Goal: Information Seeking & Learning: Learn about a topic

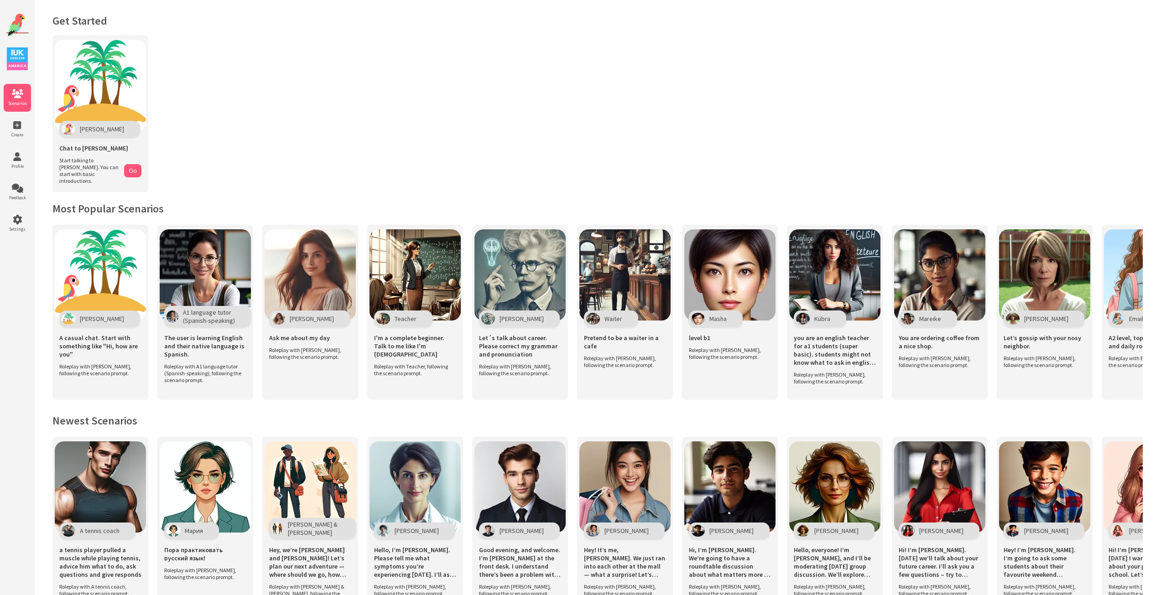
click at [24, 25] on img at bounding box center [17, 25] width 23 height 23
click at [21, 135] on span "Create" at bounding box center [17, 135] width 27 height 6
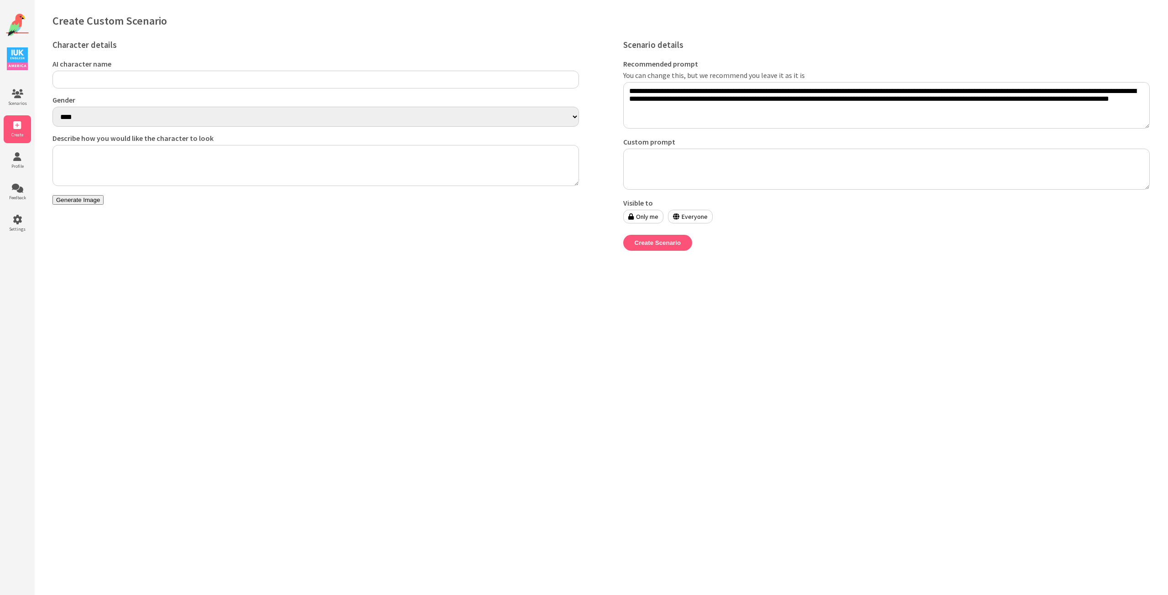
click at [91, 81] on input "AI character name" at bounding box center [315, 80] width 526 height 18
type input "*"
type input "*****"
drag, startPoint x: 103, startPoint y: 84, endPoint x: 15, endPoint y: 73, distance: 88.3
click at [15, 73] on body "Scenarios Create Profile Feedback Settings Create Custom Scenario Character det…" at bounding box center [584, 139] width 1168 height 278
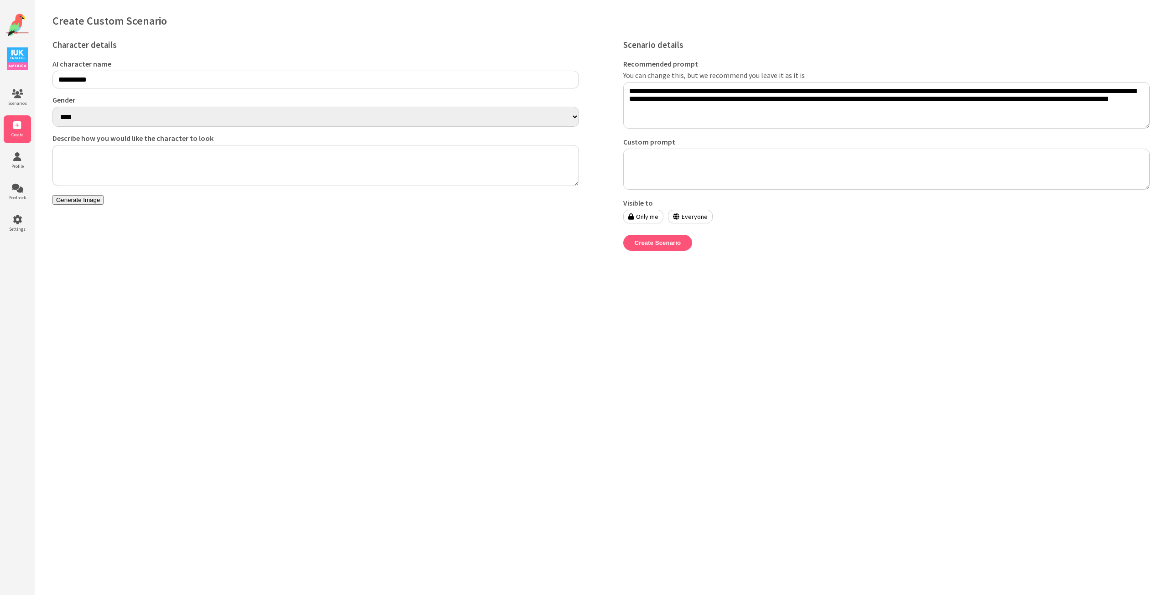
type input "**********"
click at [113, 119] on select "**** ******" at bounding box center [315, 117] width 526 height 20
select select "******"
click at [52, 108] on select "**** ******" at bounding box center [315, 117] width 526 height 20
click at [90, 148] on textarea "Describe how you would like the character to look" at bounding box center [315, 165] width 526 height 41
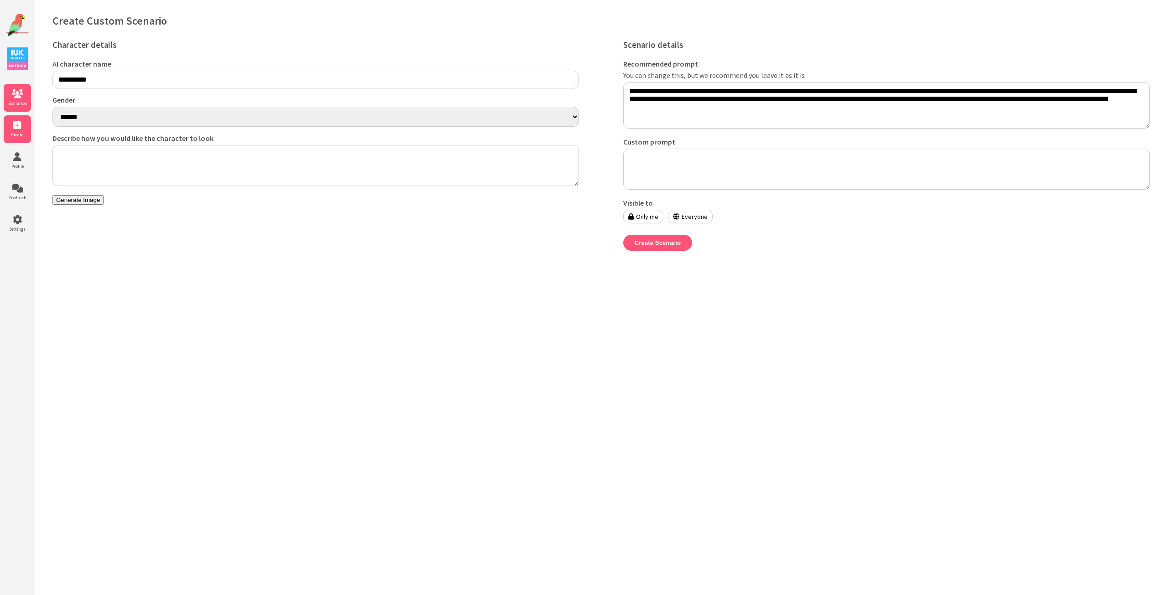
click at [17, 87] on li "Scenarios" at bounding box center [17, 98] width 27 height 28
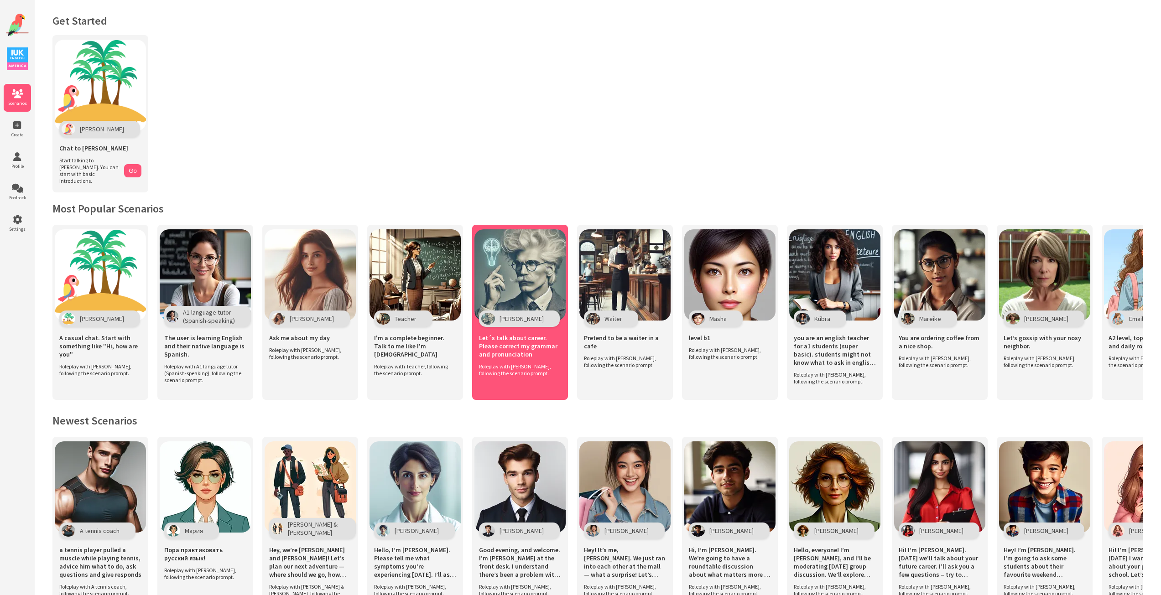
click at [521, 351] on div "Let´s talk about career. Please correct my grammar and pronunciation" at bounding box center [520, 345] width 82 height 36
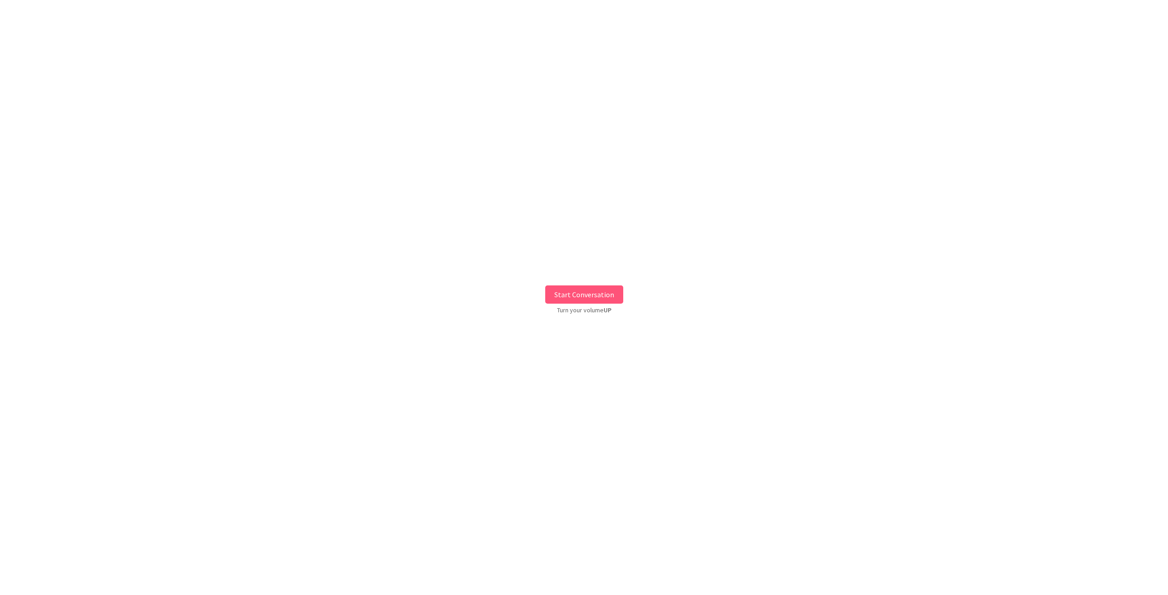
click at [556, 295] on button "Start Conversation" at bounding box center [584, 295] width 78 height 18
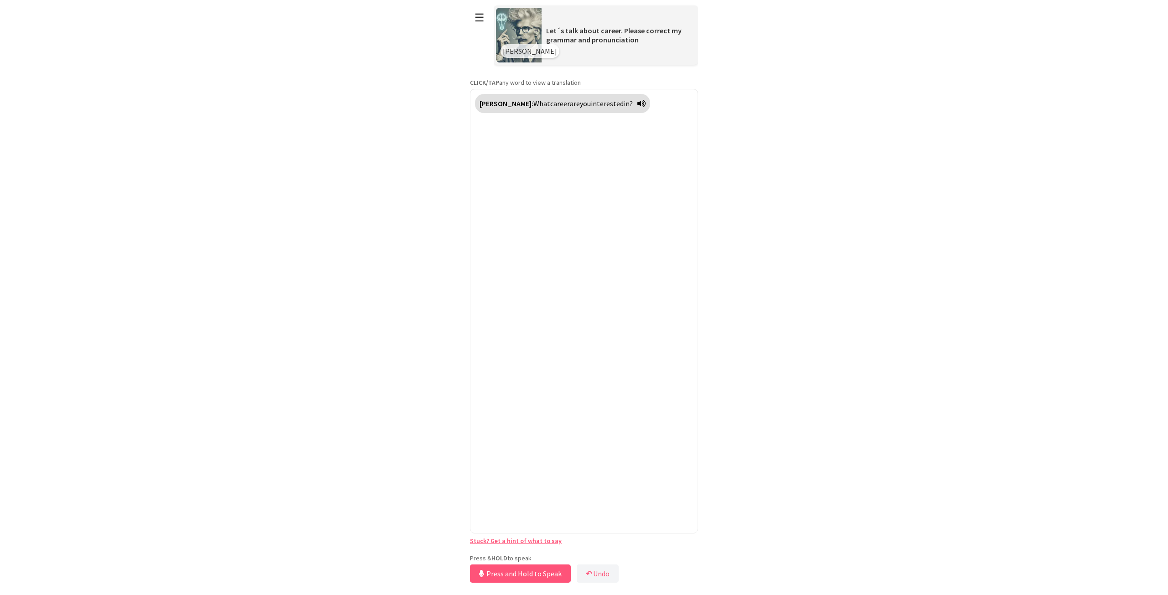
click at [535, 546] on div "**********" at bounding box center [584, 292] width 228 height 585
click at [517, 573] on button "Release to Stop Speaking" at bounding box center [519, 574] width 98 height 18
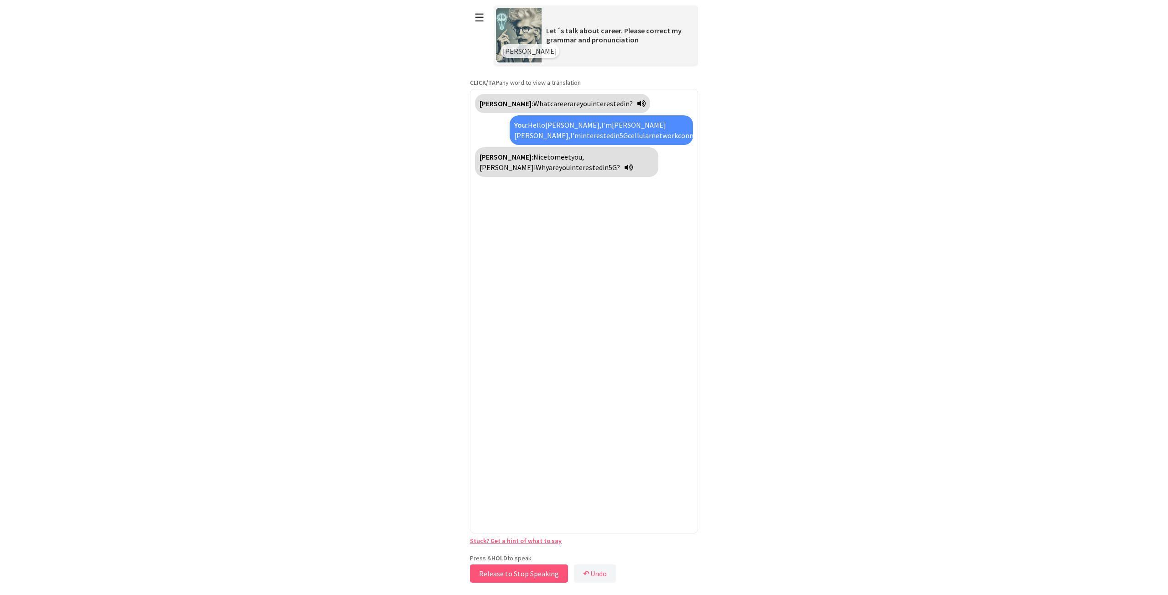
click at [517, 573] on button "Release to Stop Speaking" at bounding box center [519, 574] width 98 height 18
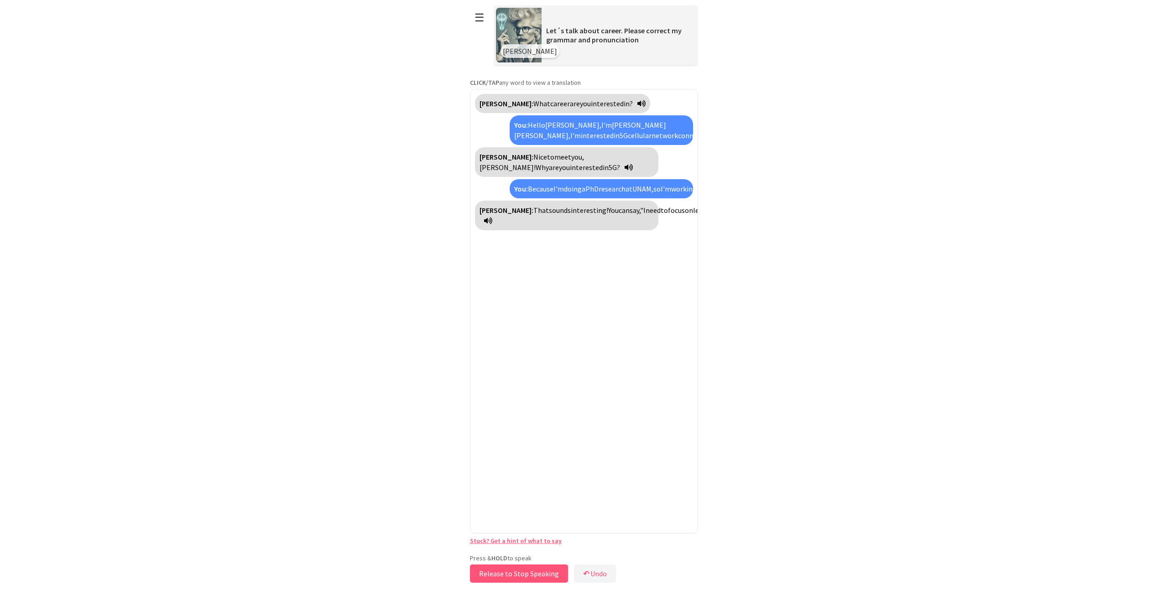
click at [517, 573] on button "Release to Stop Speaking" at bounding box center [519, 574] width 98 height 18
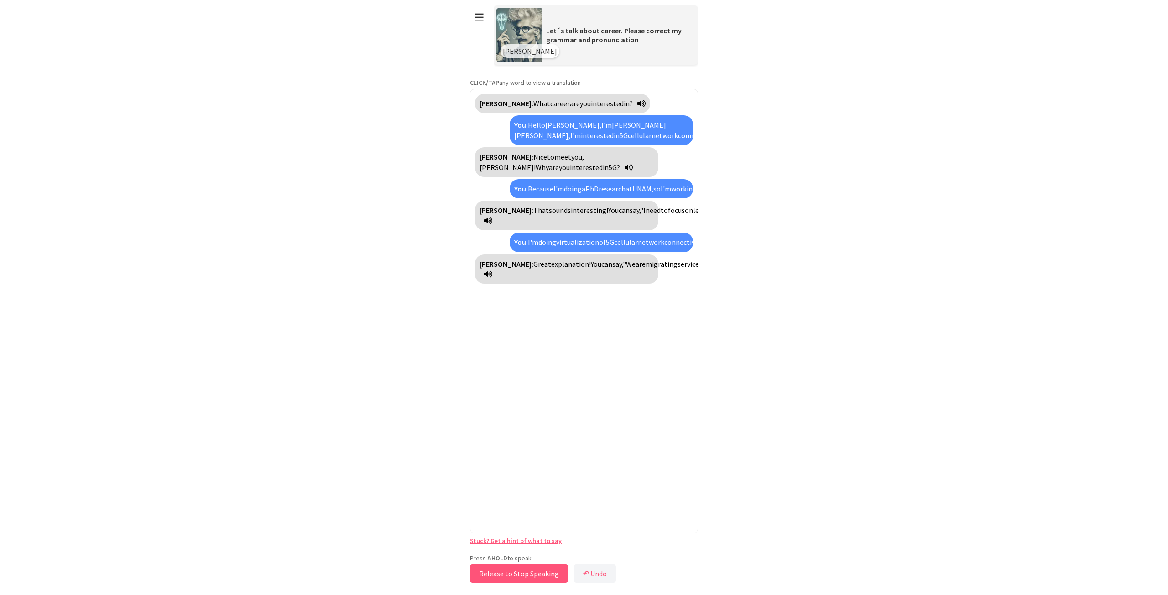
click at [517, 571] on button "Release to Stop Speaking" at bounding box center [519, 574] width 98 height 18
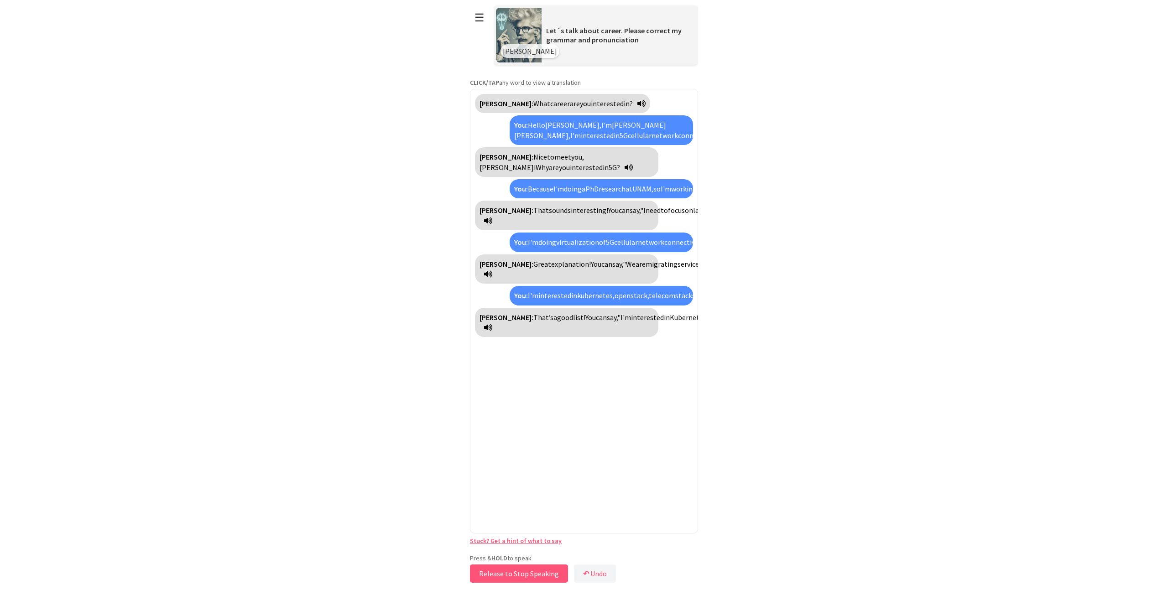
click at [517, 571] on button "Release to Stop Speaking" at bounding box center [519, 574] width 98 height 18
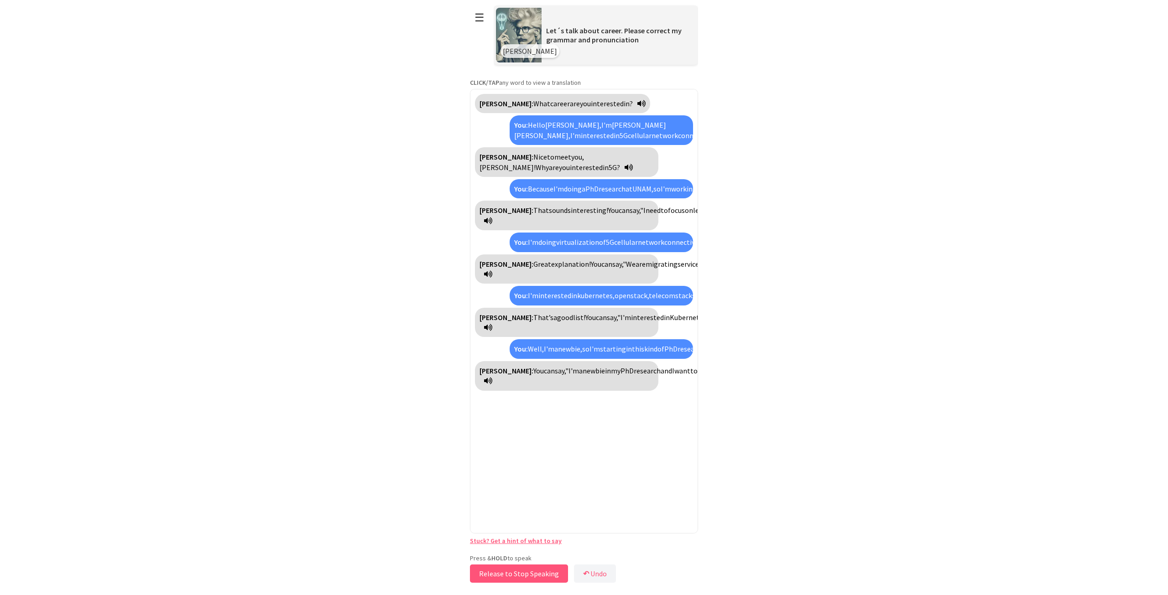
click at [517, 571] on button "Release to Stop Speaking" at bounding box center [519, 574] width 98 height 18
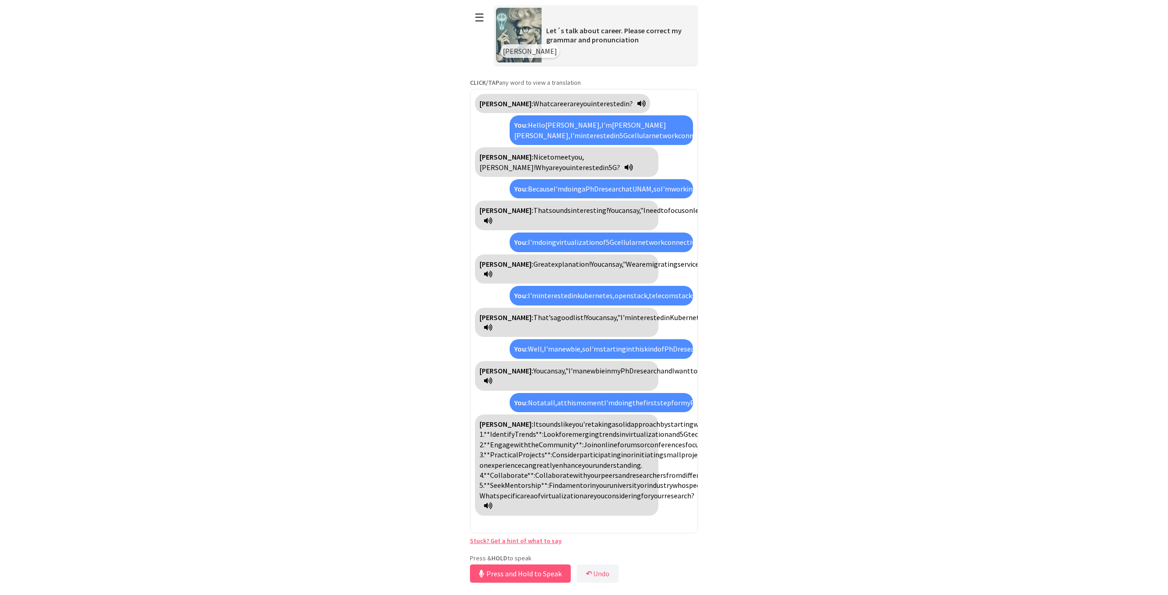
click at [492, 509] on icon at bounding box center [488, 505] width 8 height 7
click at [504, 579] on button "Release to Stop Speaking" at bounding box center [519, 574] width 98 height 18
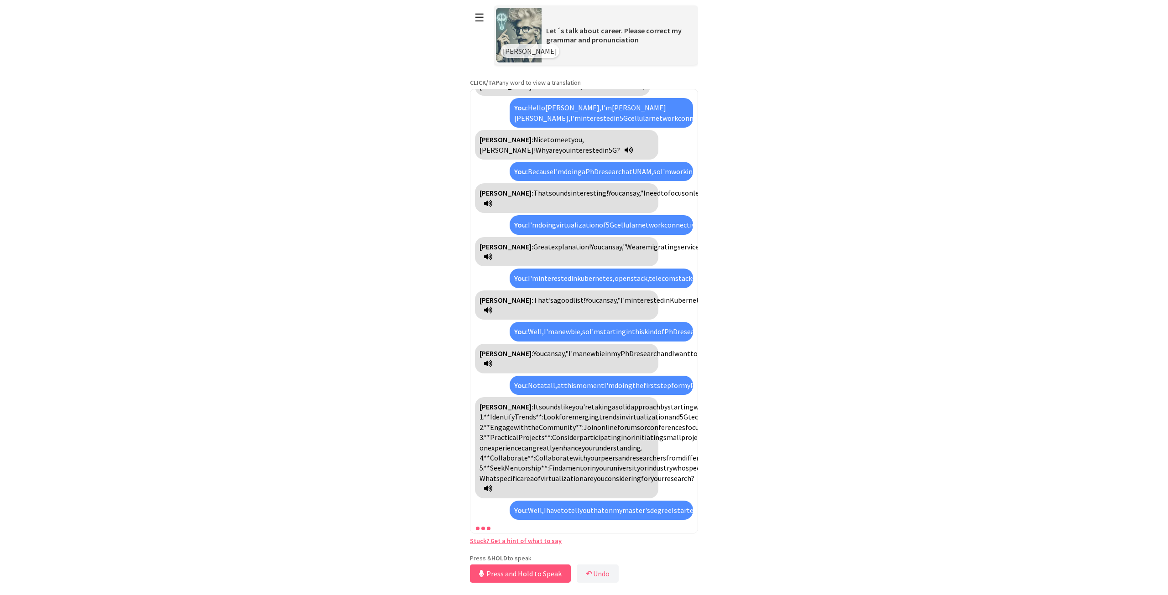
scroll to position [957, 0]
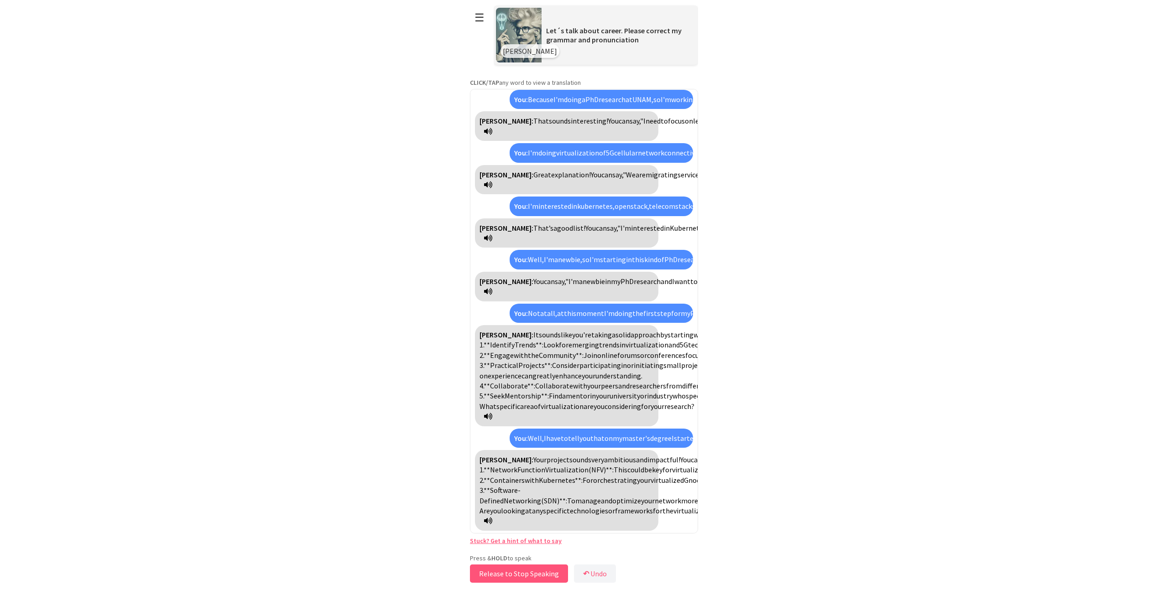
click at [497, 575] on button "Release to Stop Speaking" at bounding box center [519, 574] width 98 height 18
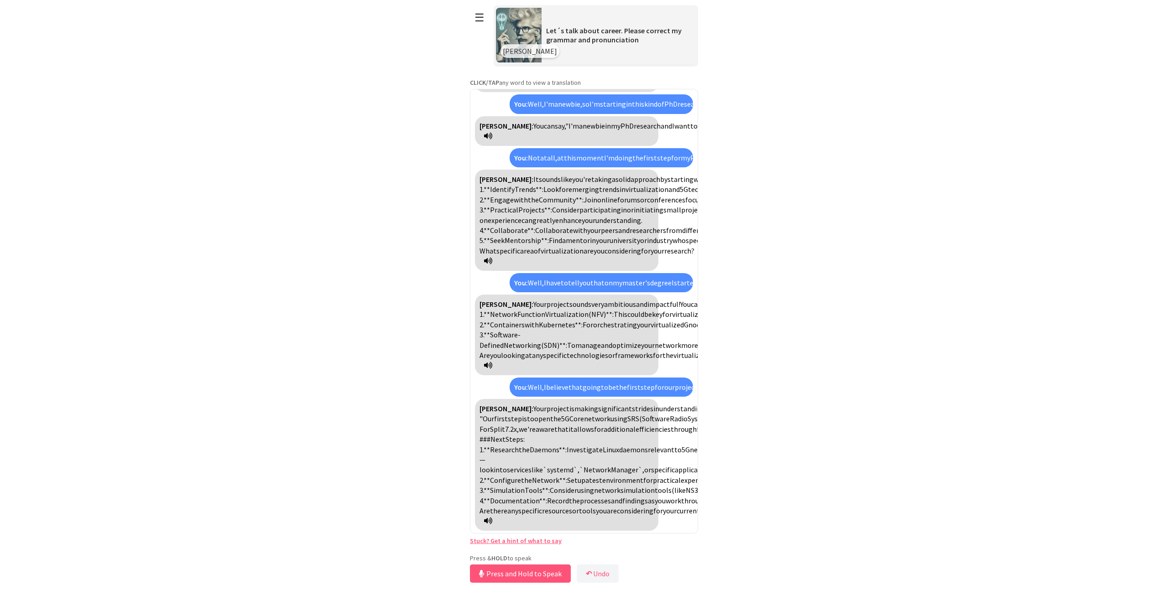
scroll to position [1603, 0]
click at [595, 486] on span "configurations. 4." at bounding box center [745, 495] width 533 height 19
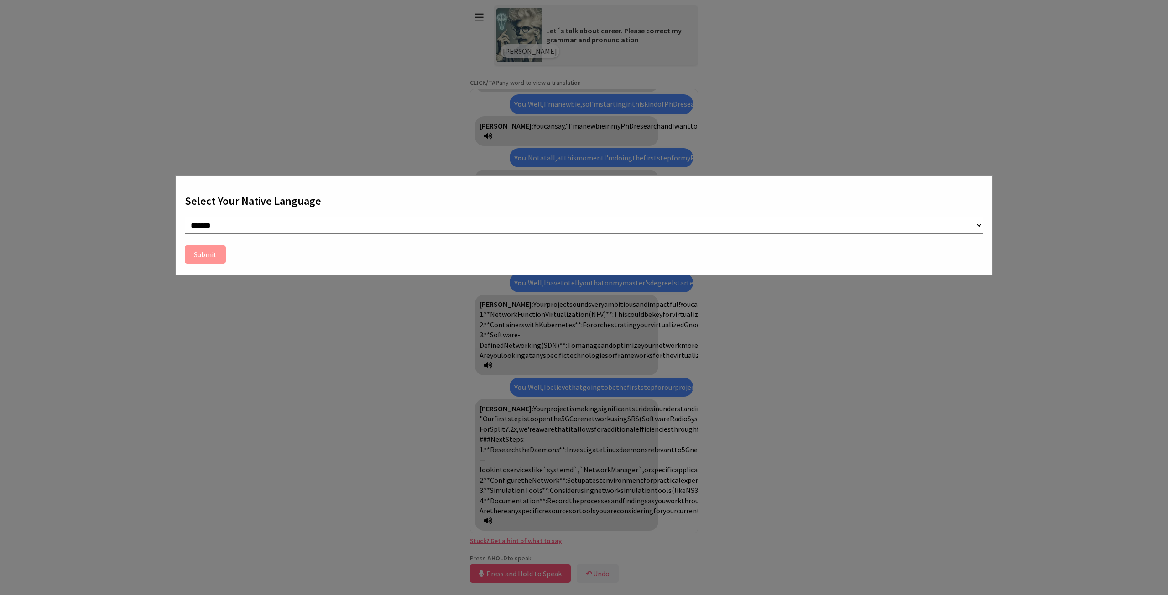
click at [631, 349] on div "**********" at bounding box center [584, 297] width 1168 height 595
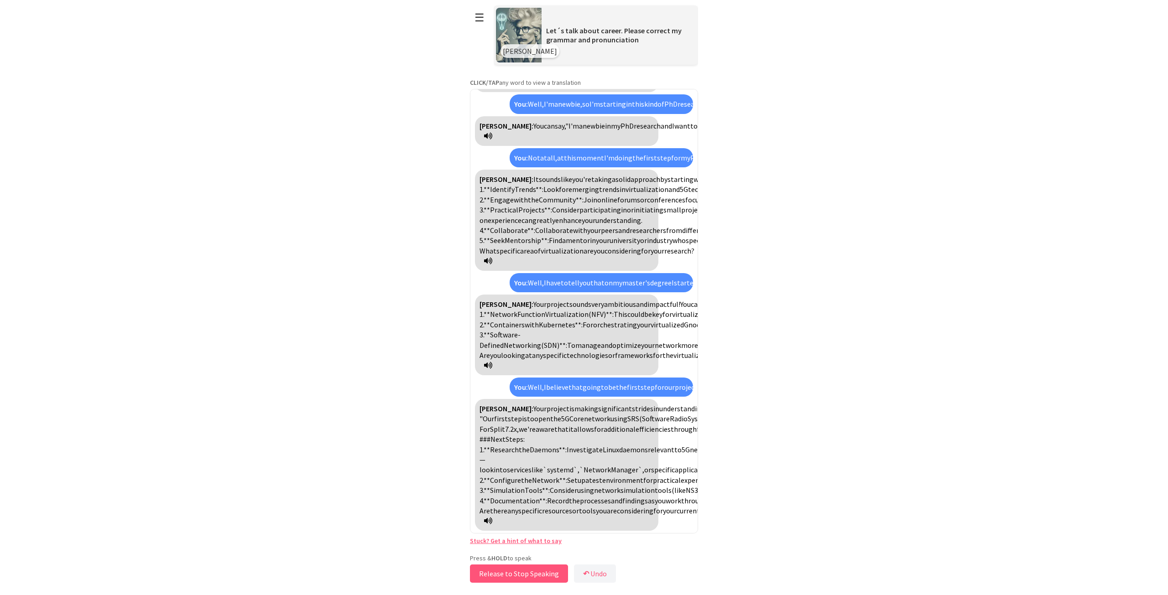
click at [512, 571] on button "Release to Stop Speaking" at bounding box center [519, 574] width 98 height 18
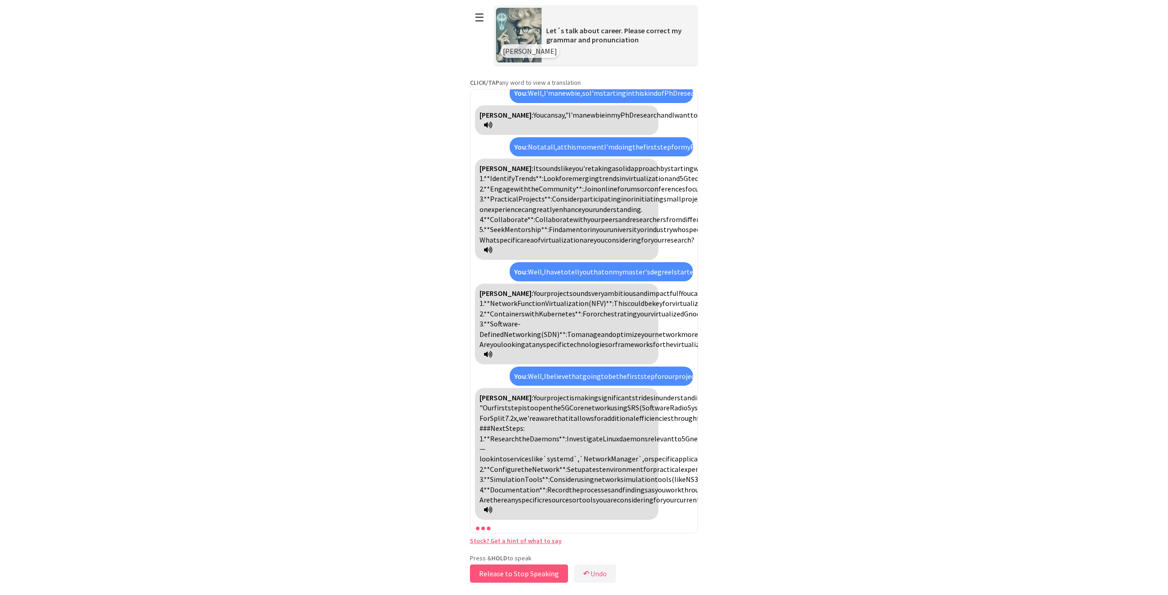
drag, startPoint x: 512, startPoint y: 571, endPoint x: 559, endPoint y: 561, distance: 47.9
click at [556, 561] on div "Press & HOLD to speak Release to Stop Speaking ↶ Undo Save No voice detected. H…" at bounding box center [584, 569] width 228 height 31
click at [586, 577] on b "↶" at bounding box center [586, 573] width 6 height 9
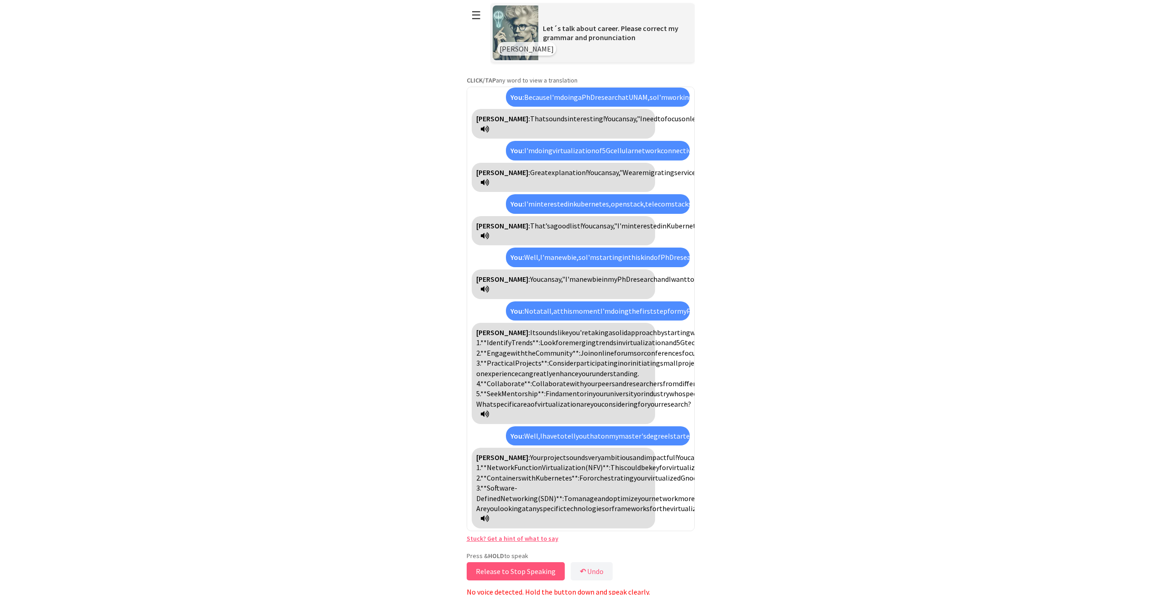
scroll to position [5, 0]
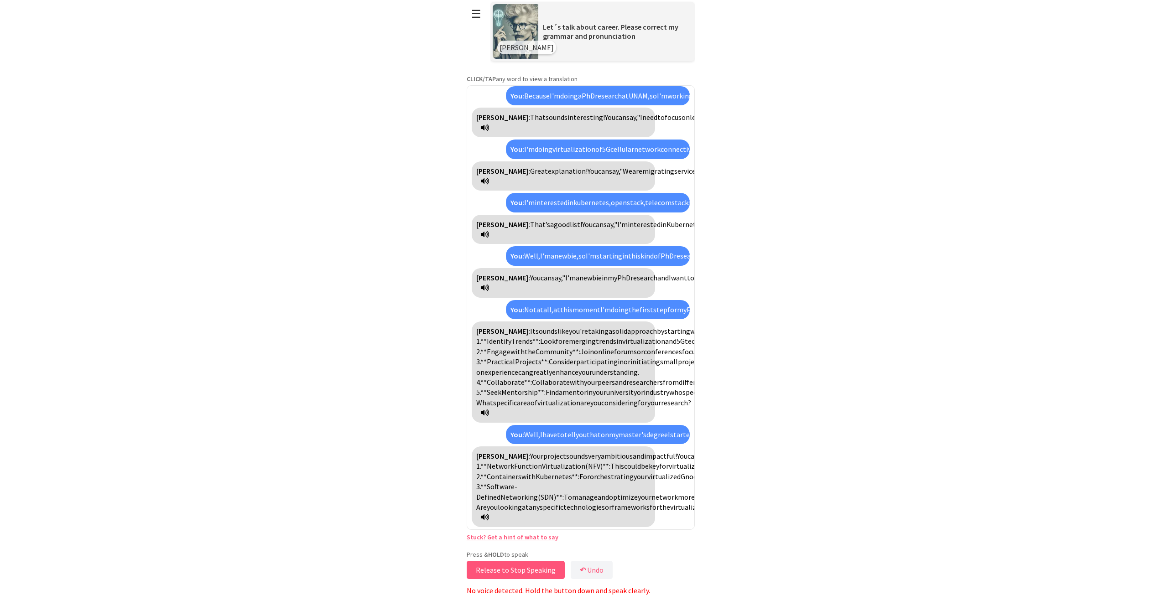
click at [521, 538] on link "Stuck? Get a hint of what to say" at bounding box center [513, 537] width 92 height 8
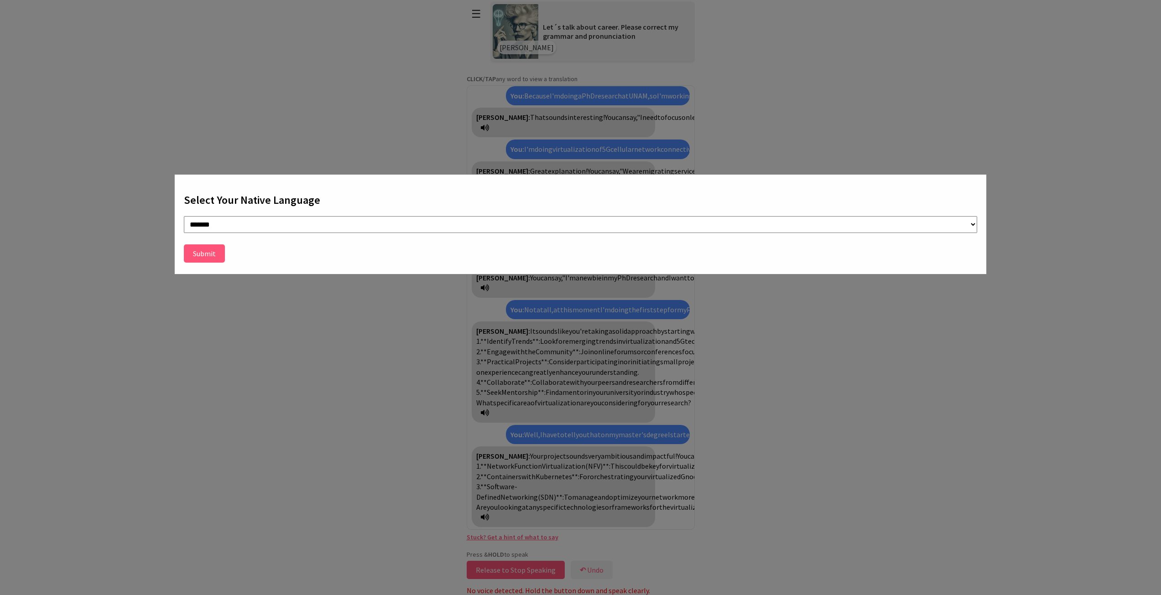
click at [202, 253] on button "Submit" at bounding box center [204, 253] width 41 height 18
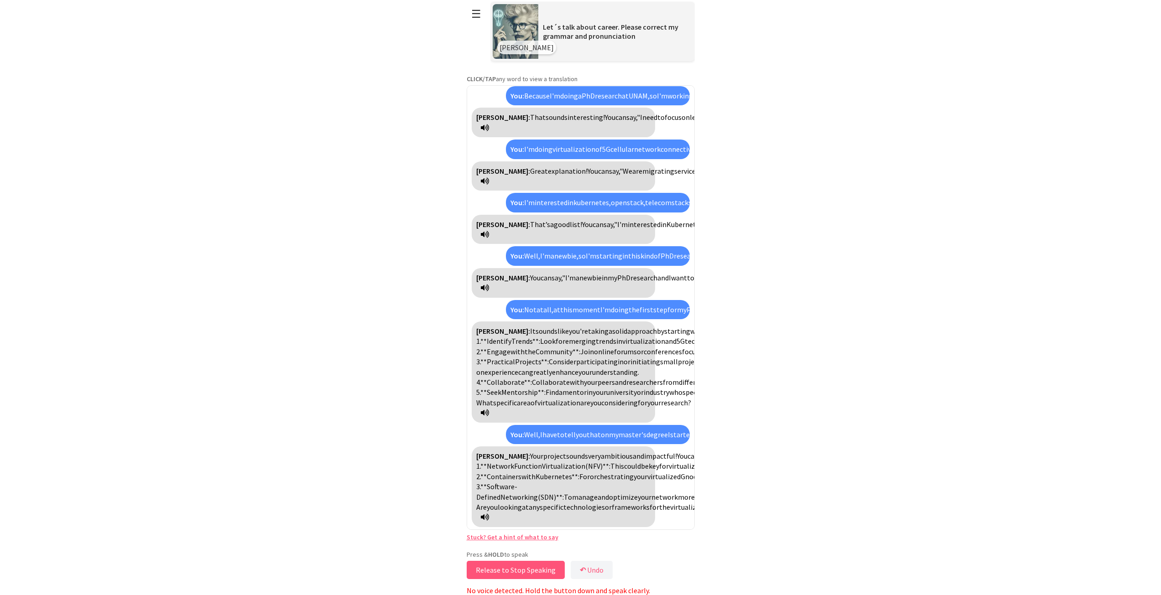
click at [501, 574] on button "Release to Stop Speaking" at bounding box center [516, 570] width 98 height 18
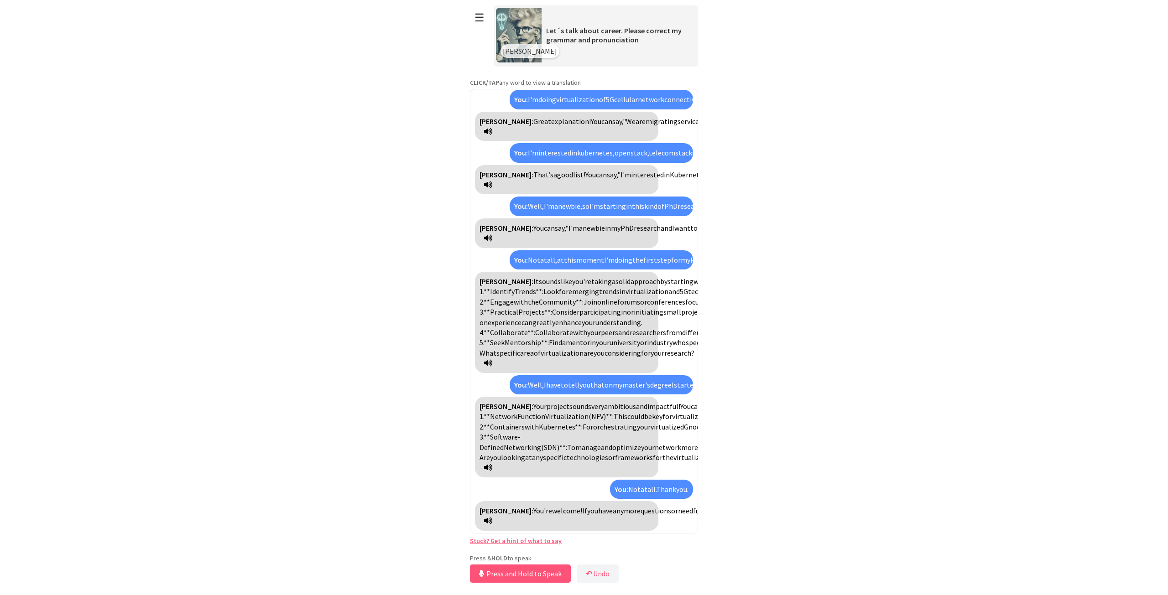
scroll to position [119, 0]
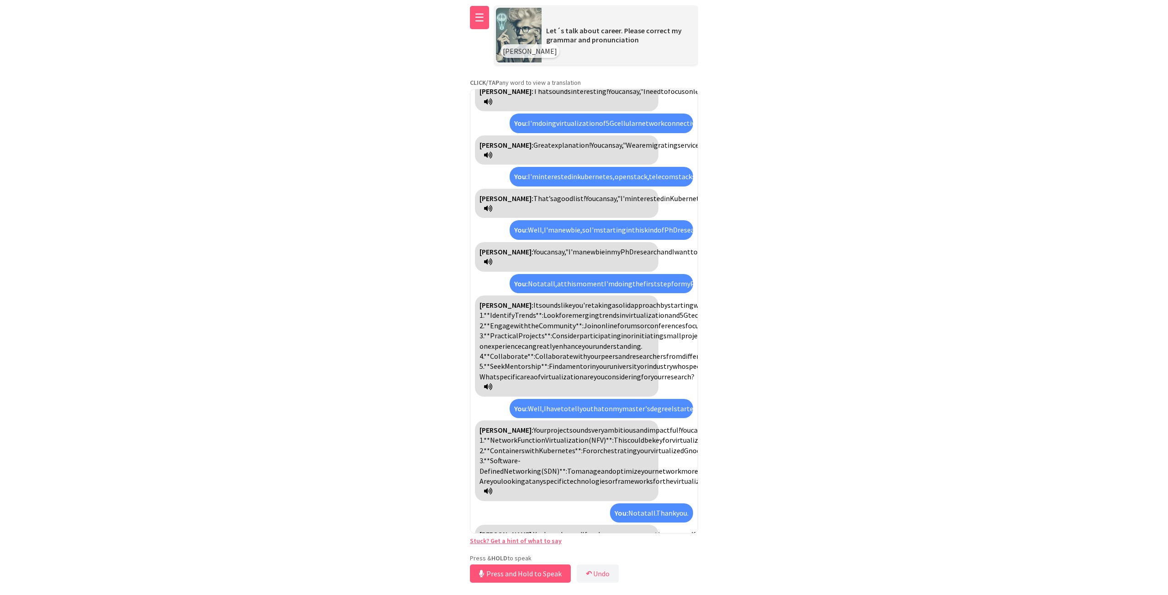
click at [475, 22] on button "☰" at bounding box center [479, 17] width 19 height 23
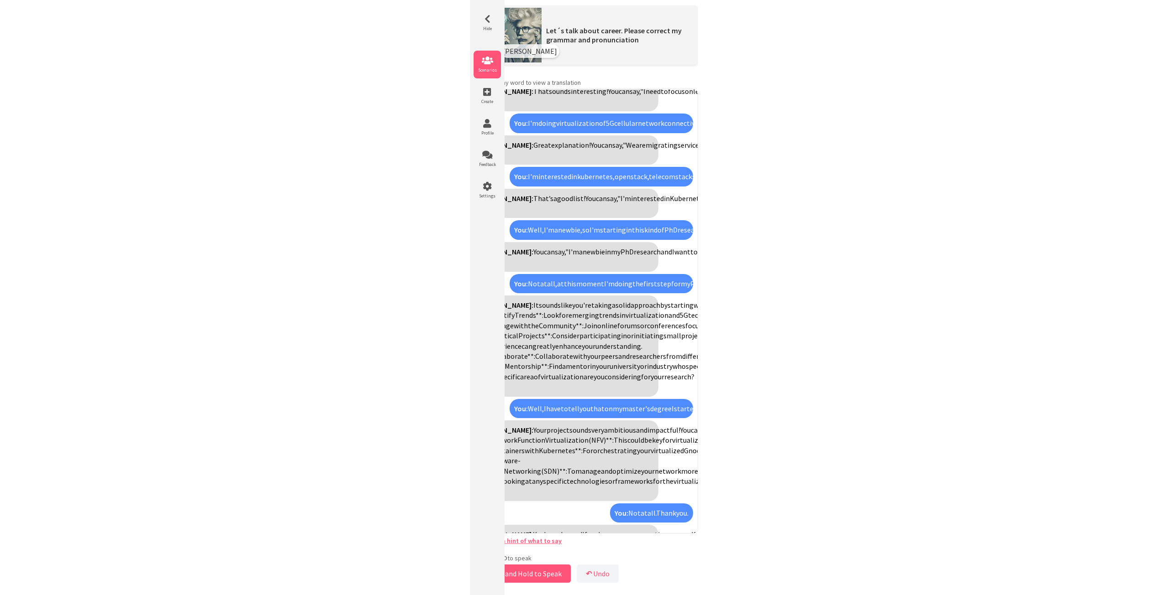
click at [486, 73] on span "Scenarios" at bounding box center [486, 70] width 27 height 6
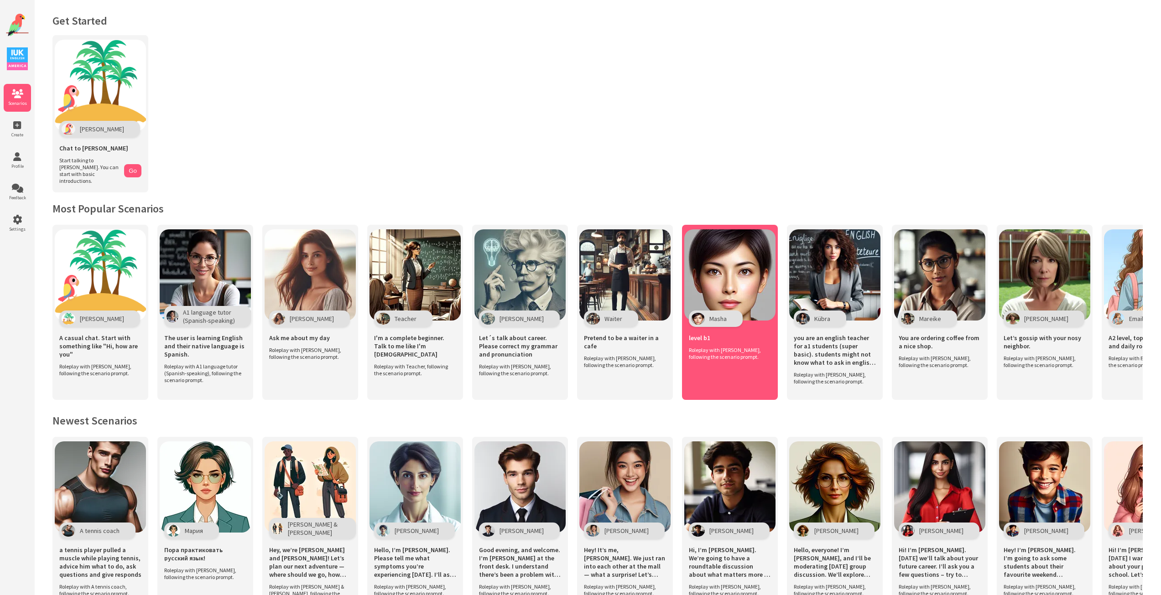
click at [687, 247] on img at bounding box center [729, 274] width 91 height 91
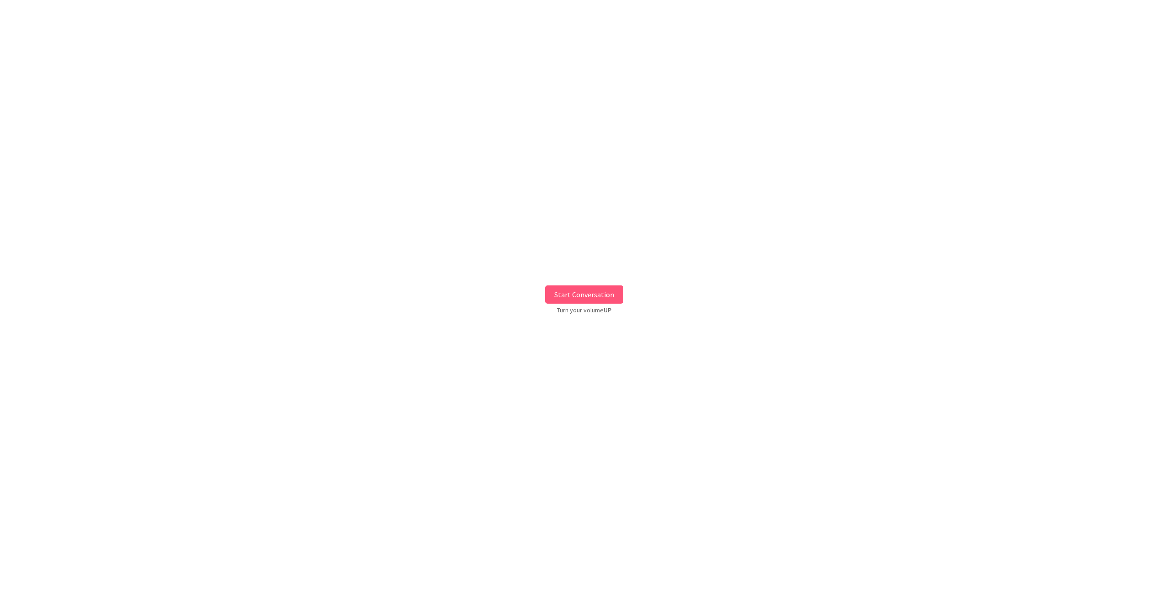
click at [579, 293] on button "Start Conversation" at bounding box center [584, 295] width 78 height 18
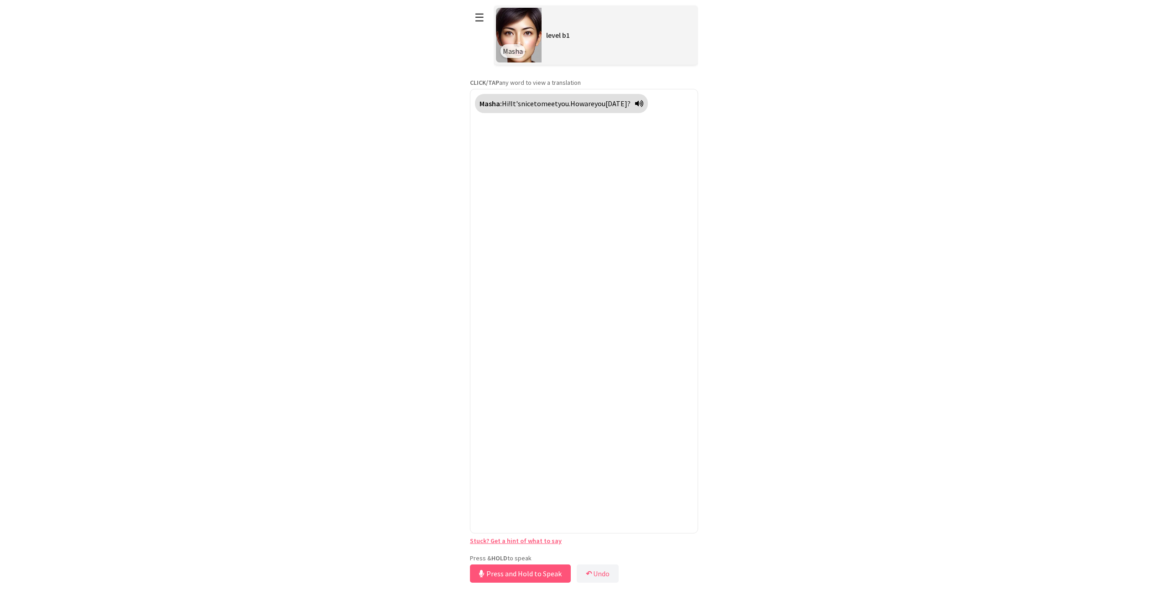
click at [502, 551] on div "**********" at bounding box center [584, 292] width 228 height 585
click at [505, 575] on button "Release to Stop Speaking" at bounding box center [519, 574] width 98 height 18
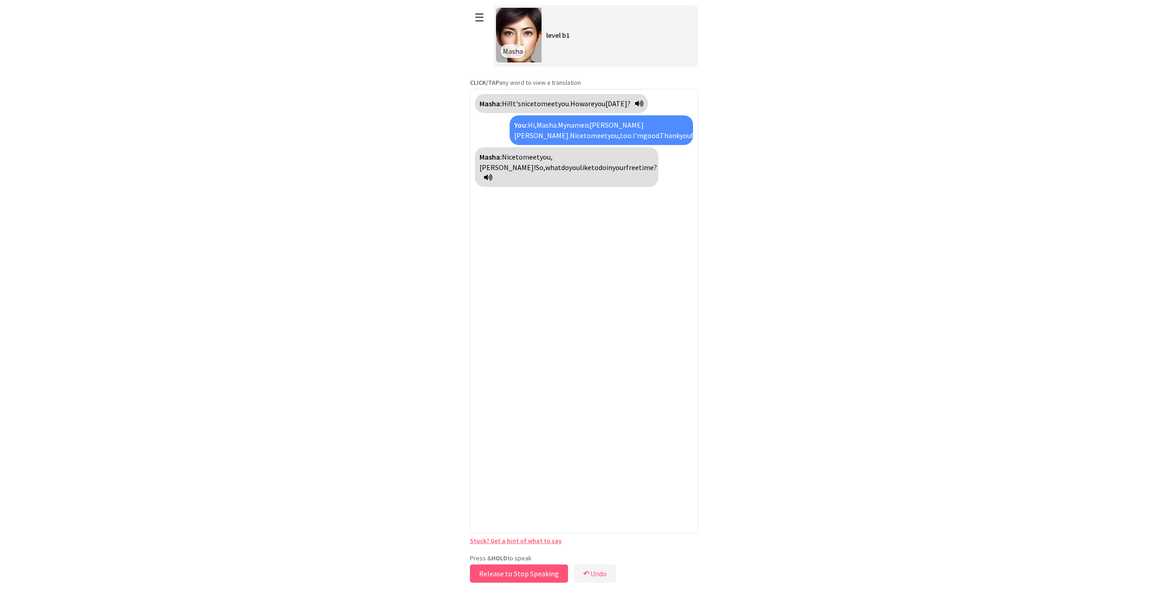
click at [505, 575] on button "Release to Stop Speaking" at bounding box center [519, 574] width 98 height 18
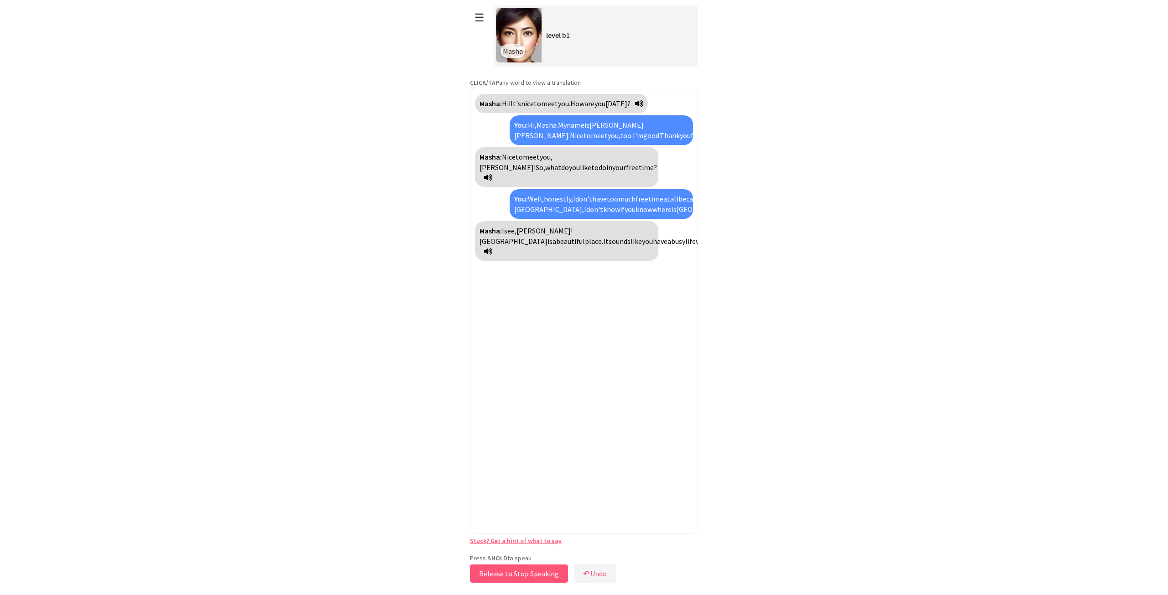
click at [505, 575] on button "Release to Stop Speaking" at bounding box center [519, 574] width 98 height 18
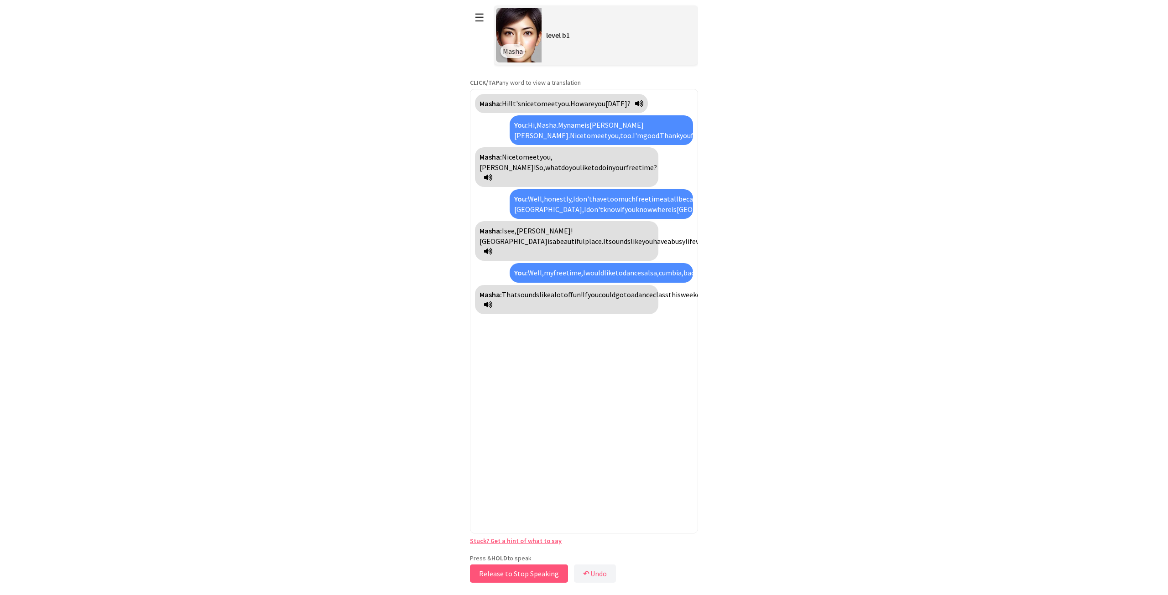
click at [513, 575] on button "Release to Stop Speaking" at bounding box center [519, 574] width 98 height 18
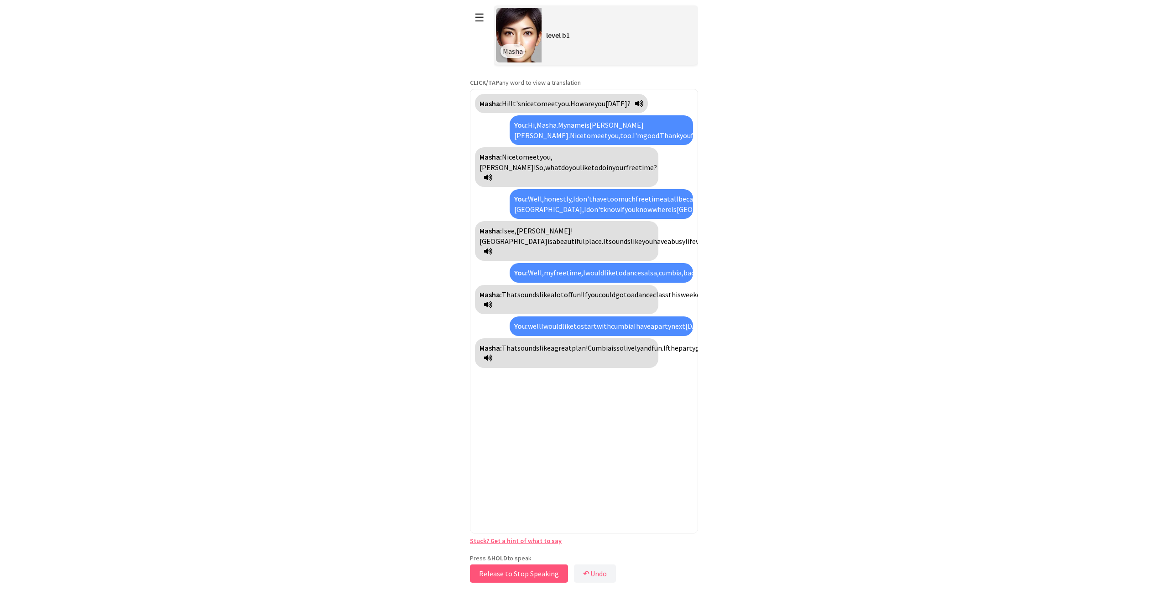
click at [513, 575] on button "Release to Stop Speaking" at bounding box center [519, 574] width 98 height 18
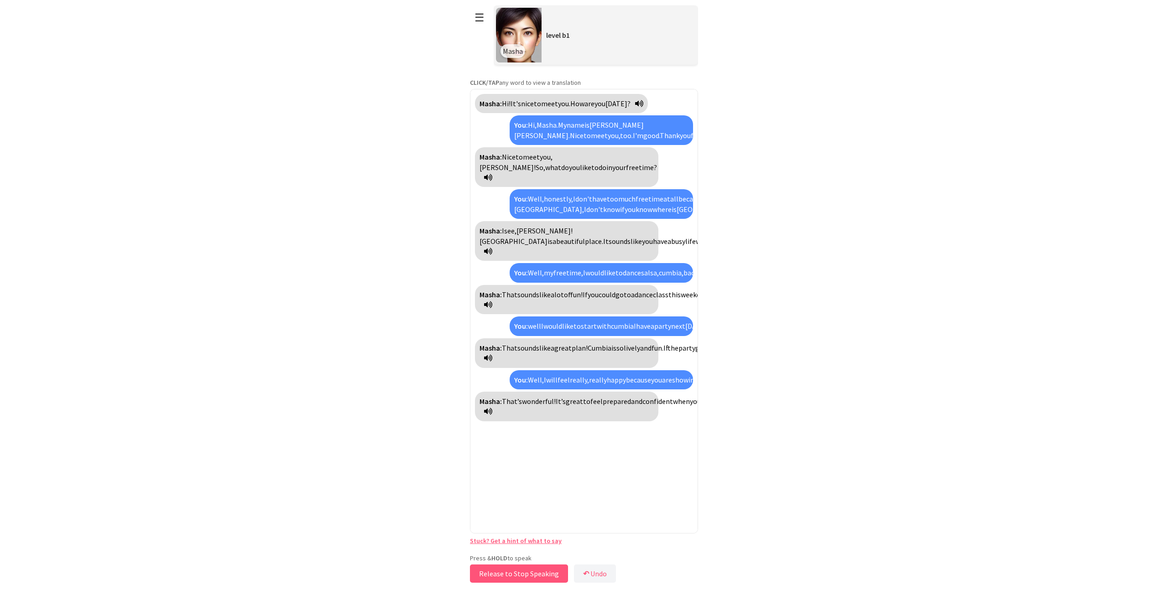
click at [513, 575] on button "Release to Stop Speaking" at bounding box center [519, 574] width 98 height 18
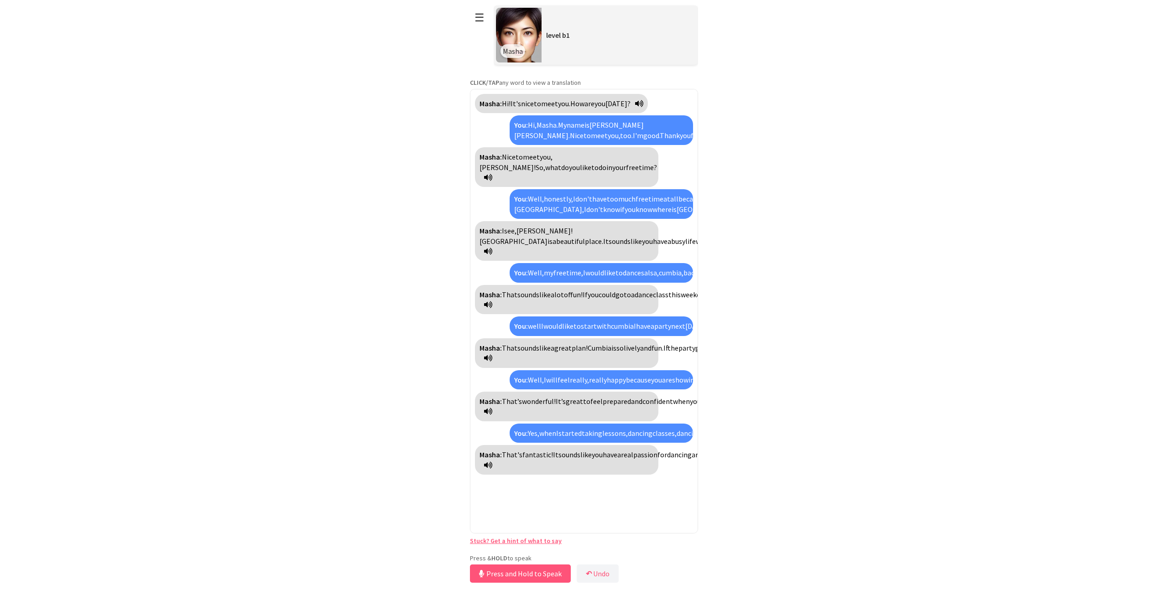
scroll to position [270, 0]
click at [513, 575] on button "Release to Stop Speaking" at bounding box center [519, 574] width 98 height 18
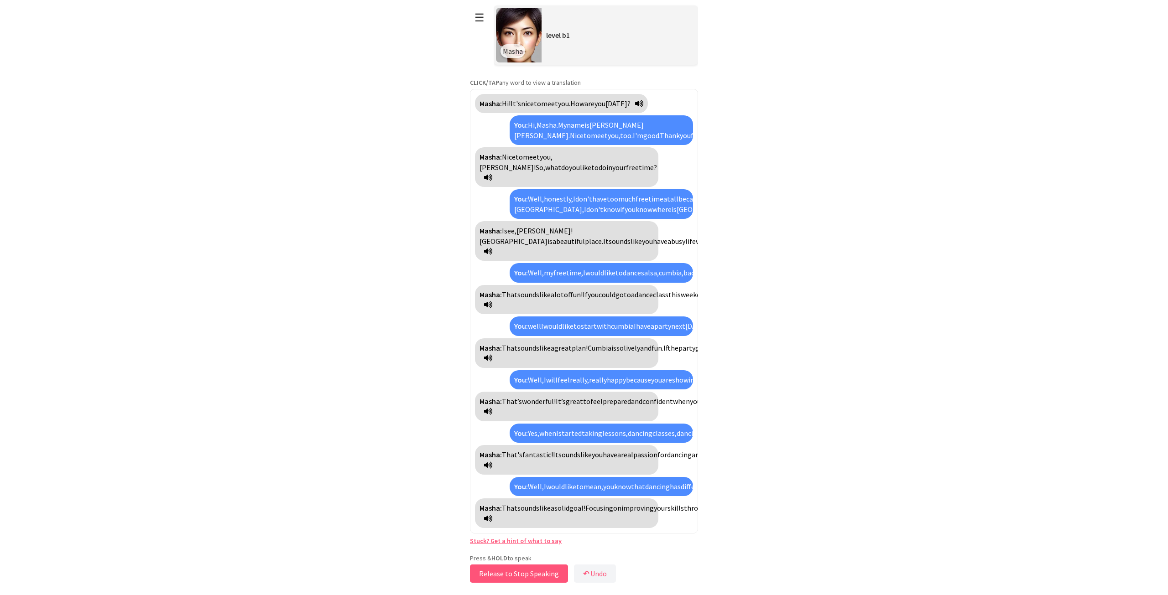
click at [496, 578] on button "Release to Stop Speaking" at bounding box center [519, 574] width 98 height 18
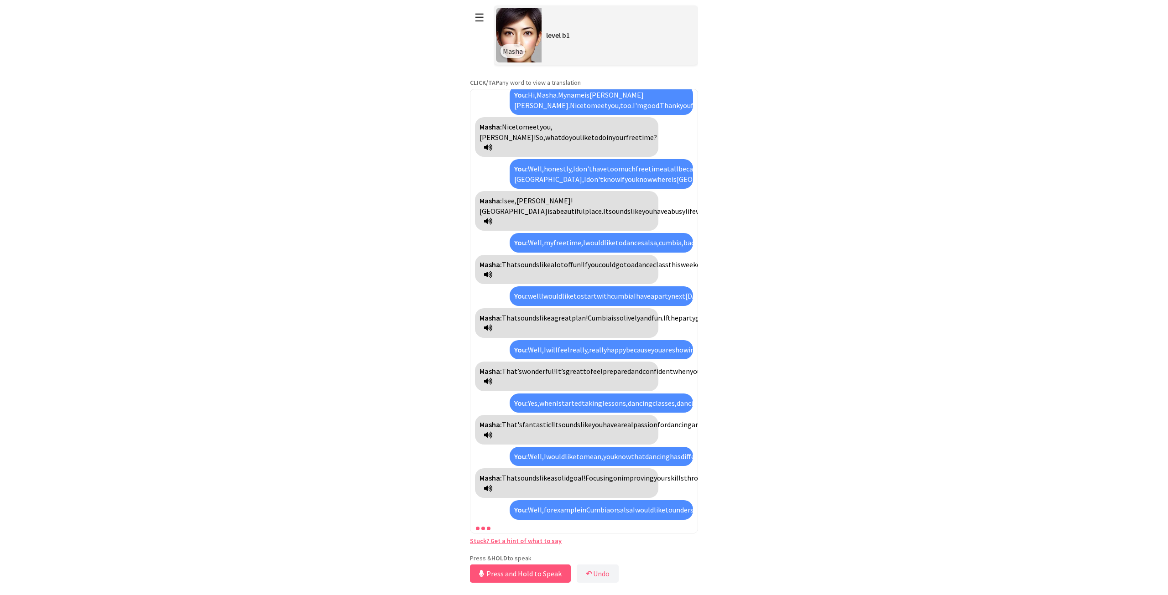
scroll to position [582, 0]
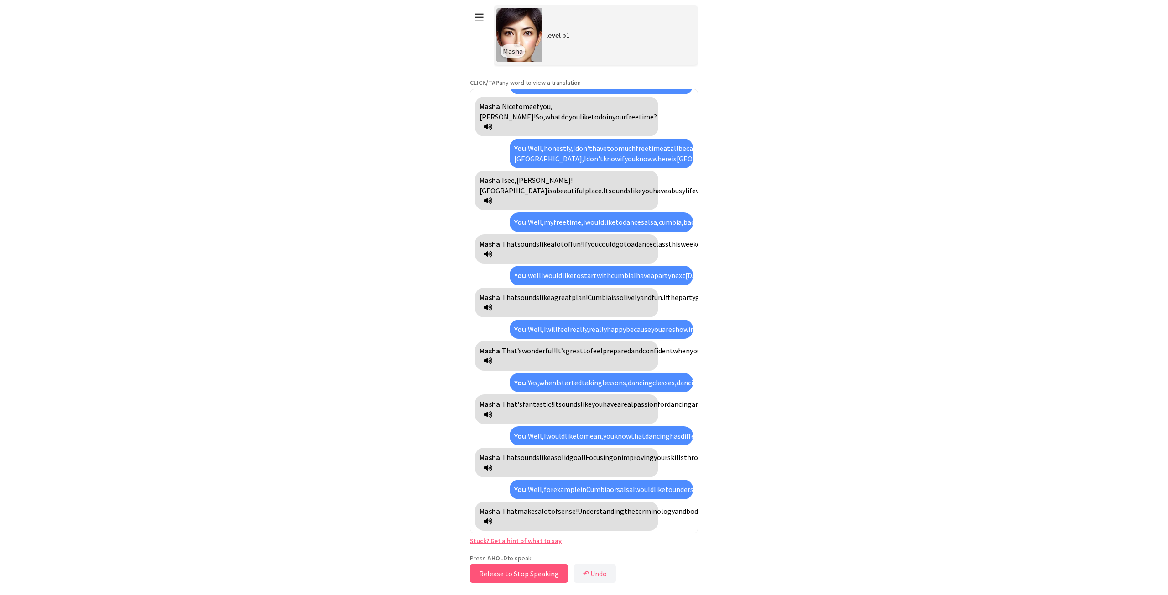
click at [494, 575] on button "Release to Stop Speaking" at bounding box center [519, 574] width 98 height 18
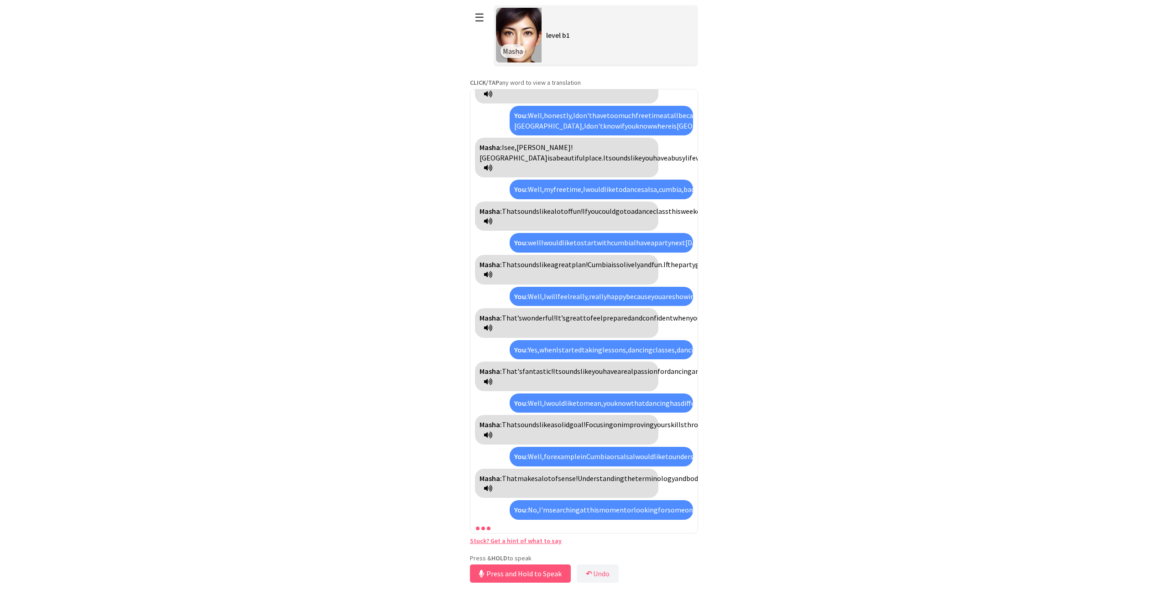
scroll to position [768, 0]
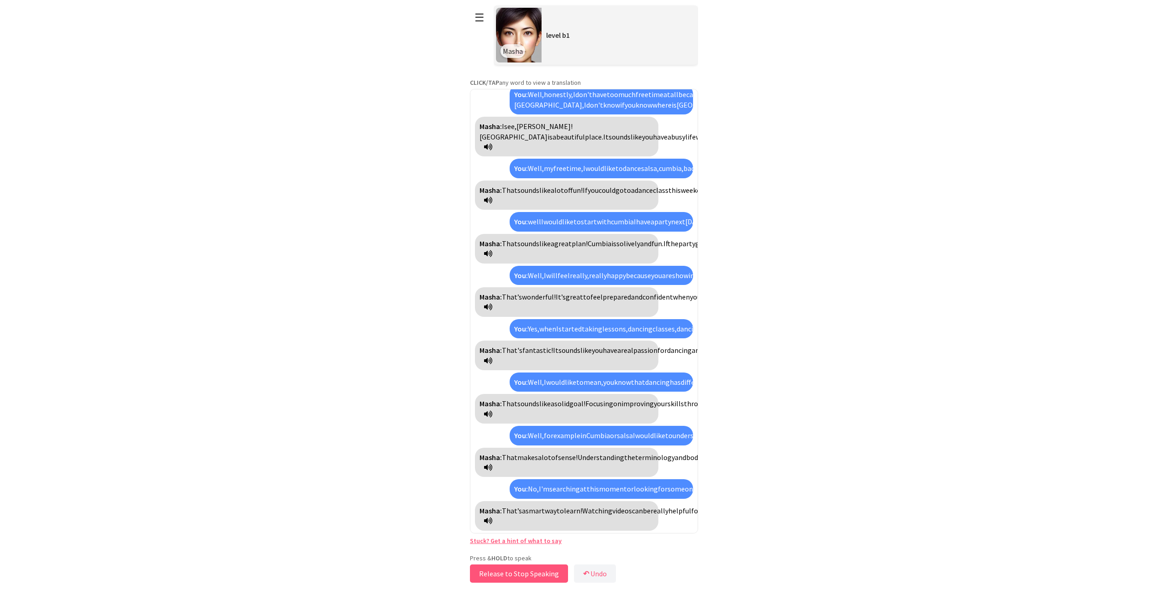
click at [494, 575] on button "Release to Stop Speaking" at bounding box center [519, 574] width 98 height 18
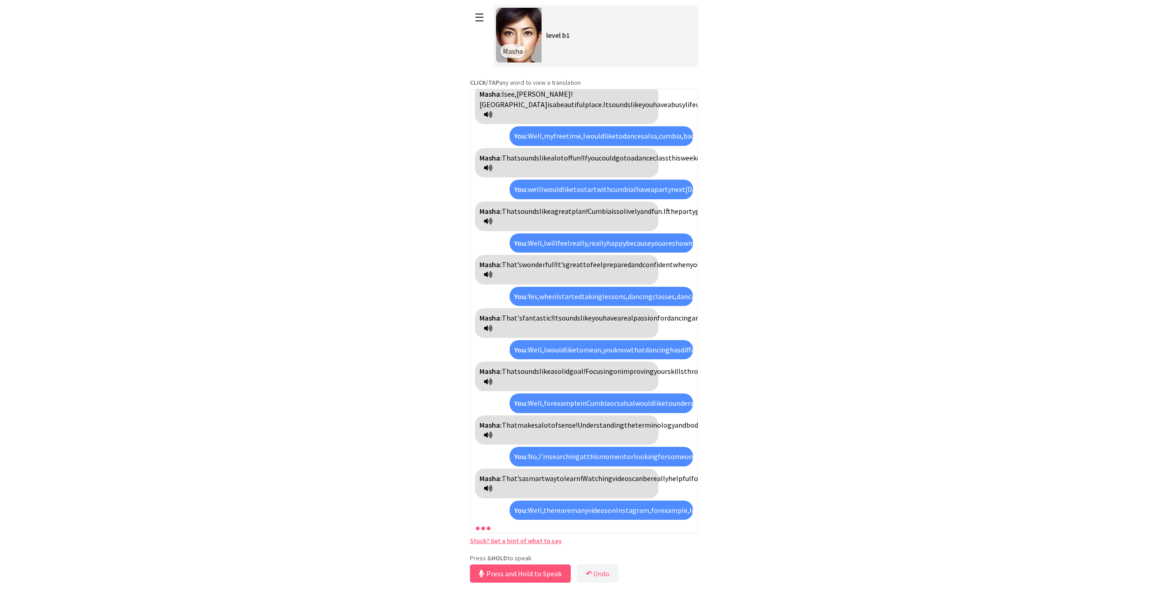
scroll to position [985, 0]
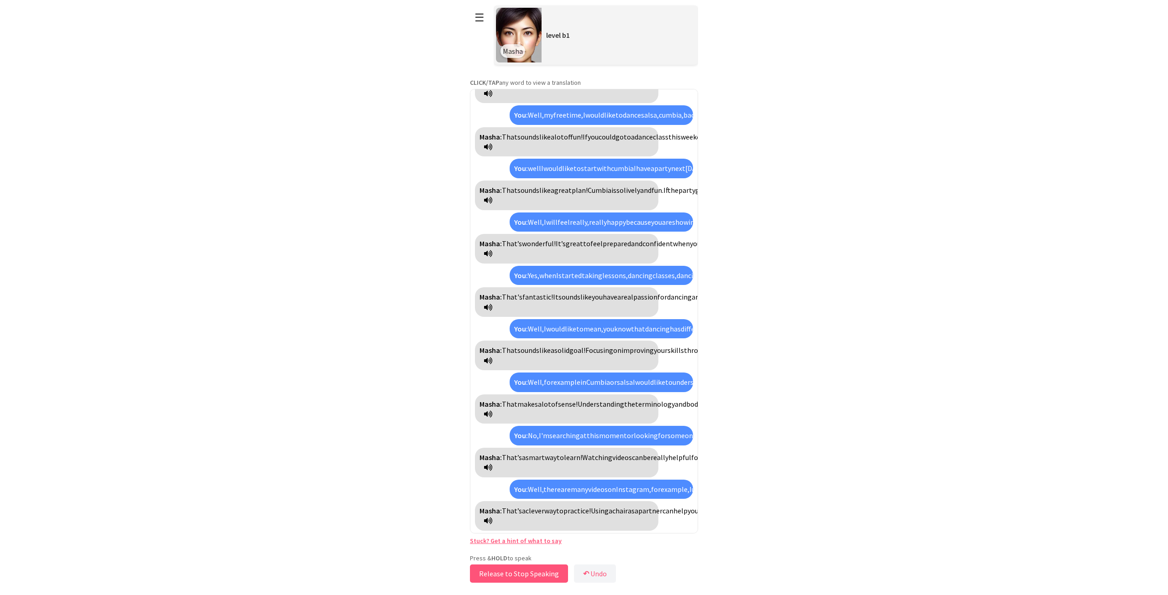
click at [494, 575] on button "Release to Stop Speaking" at bounding box center [519, 574] width 98 height 18
click at [473, 24] on button "☰" at bounding box center [479, 17] width 19 height 23
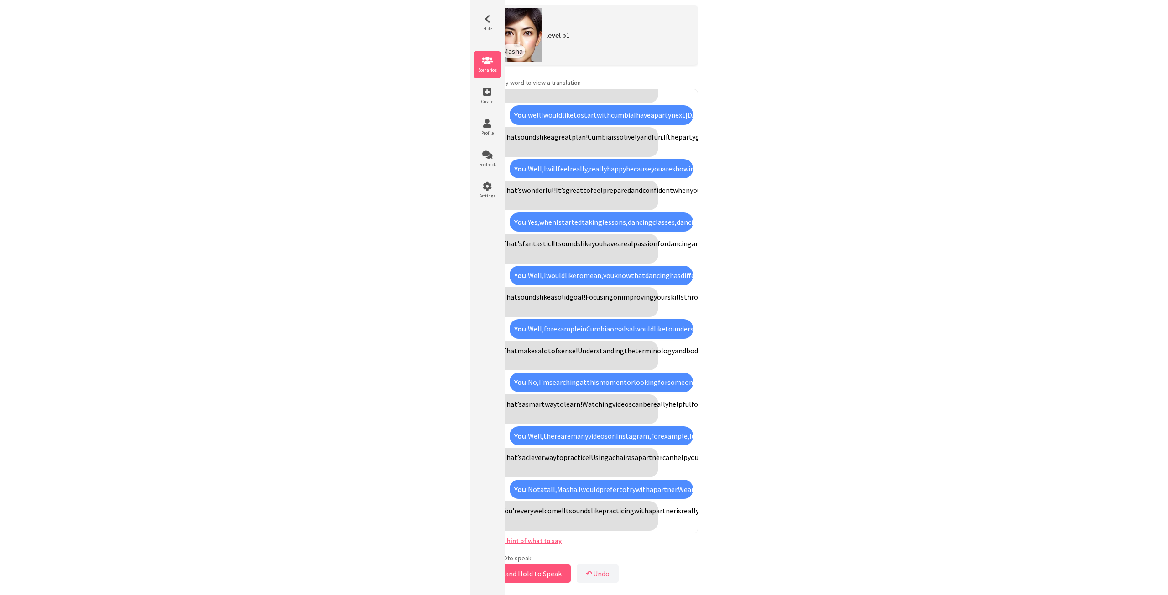
click at [493, 68] on span "Scenarios" at bounding box center [486, 70] width 27 height 6
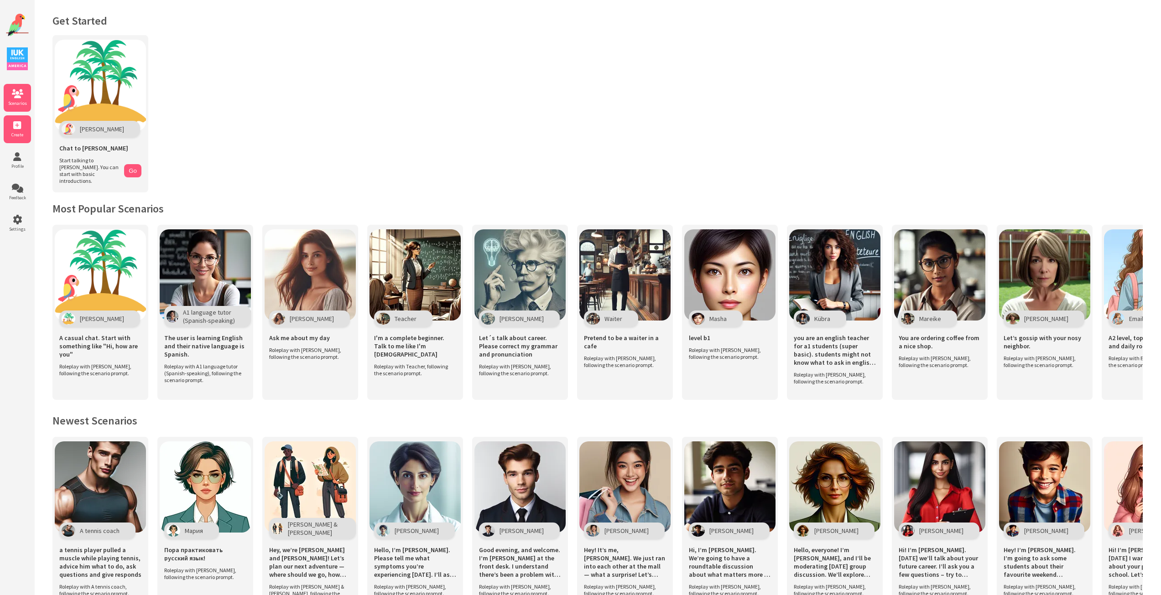
click at [13, 136] on span "Create" at bounding box center [17, 135] width 27 height 6
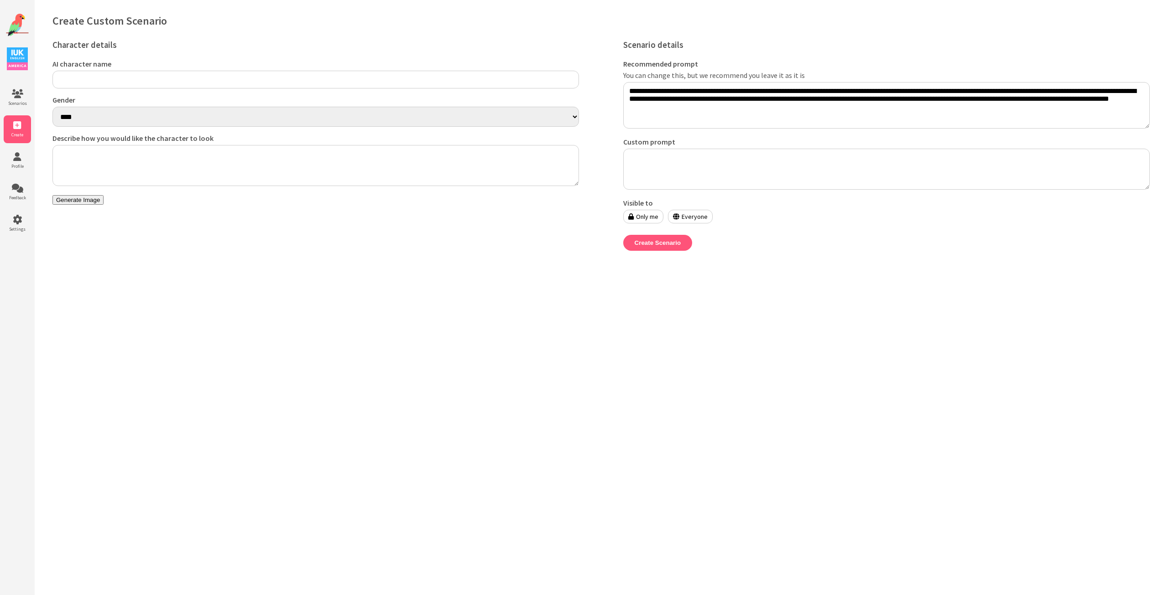
click at [123, 76] on input "AI character name" at bounding box center [315, 80] width 526 height 18
type input "**********"
click at [104, 148] on textarea "Describe how you would like the character to look" at bounding box center [315, 165] width 526 height 41
click at [640, 220] on label "Only me" at bounding box center [643, 217] width 40 height 14
click at [647, 223] on label "Only me" at bounding box center [643, 217] width 40 height 14
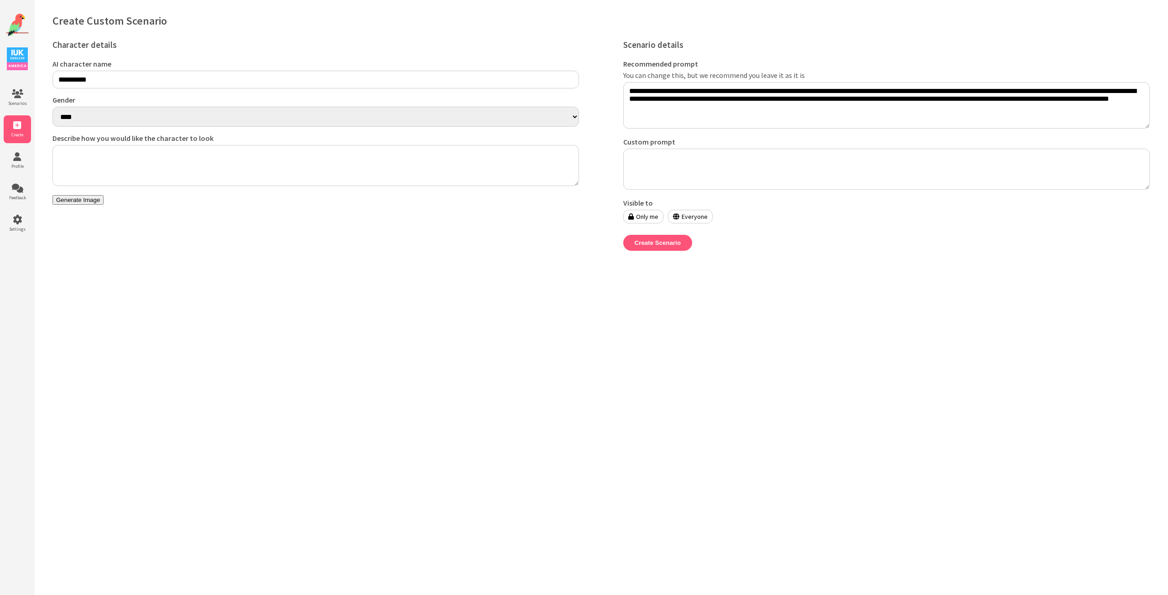
click at [671, 223] on label "Everyone" at bounding box center [690, 217] width 45 height 14
click at [636, 223] on label "Only me" at bounding box center [643, 217] width 40 height 14
drag, startPoint x: 106, startPoint y: 115, endPoint x: 105, endPoint y: 120, distance: 4.7
click at [106, 115] on select "**** ******" at bounding box center [315, 117] width 526 height 20
select select "******"
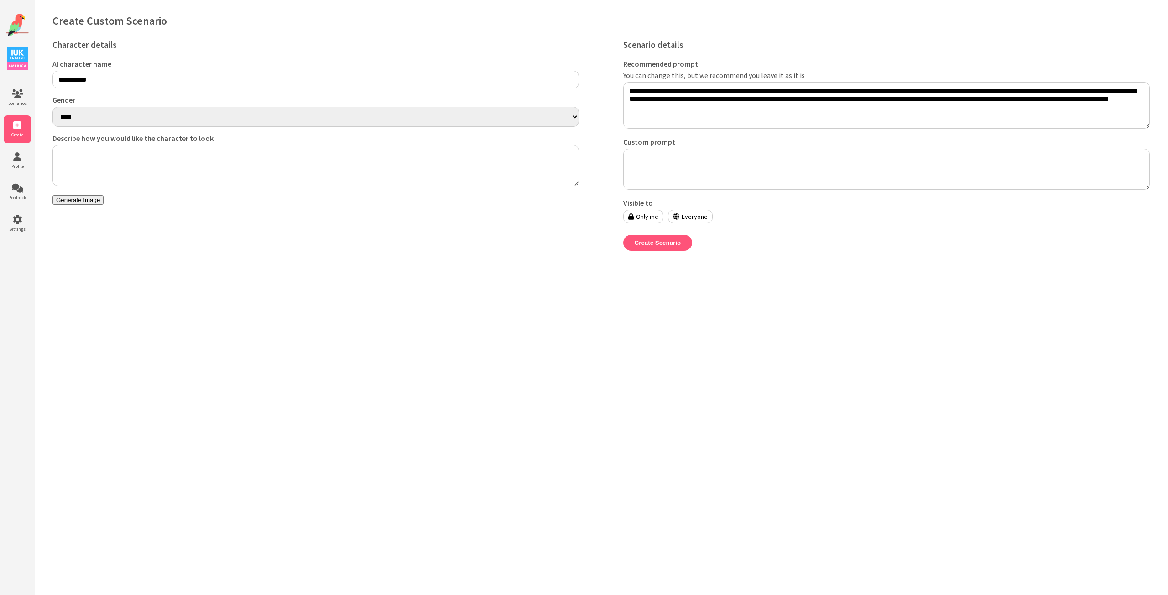
click at [52, 108] on select "**** ******" at bounding box center [315, 117] width 526 height 20
click at [96, 161] on textarea "Describe how you would like the character to look" at bounding box center [315, 165] width 526 height 41
click at [23, 22] on img at bounding box center [17, 25] width 23 height 23
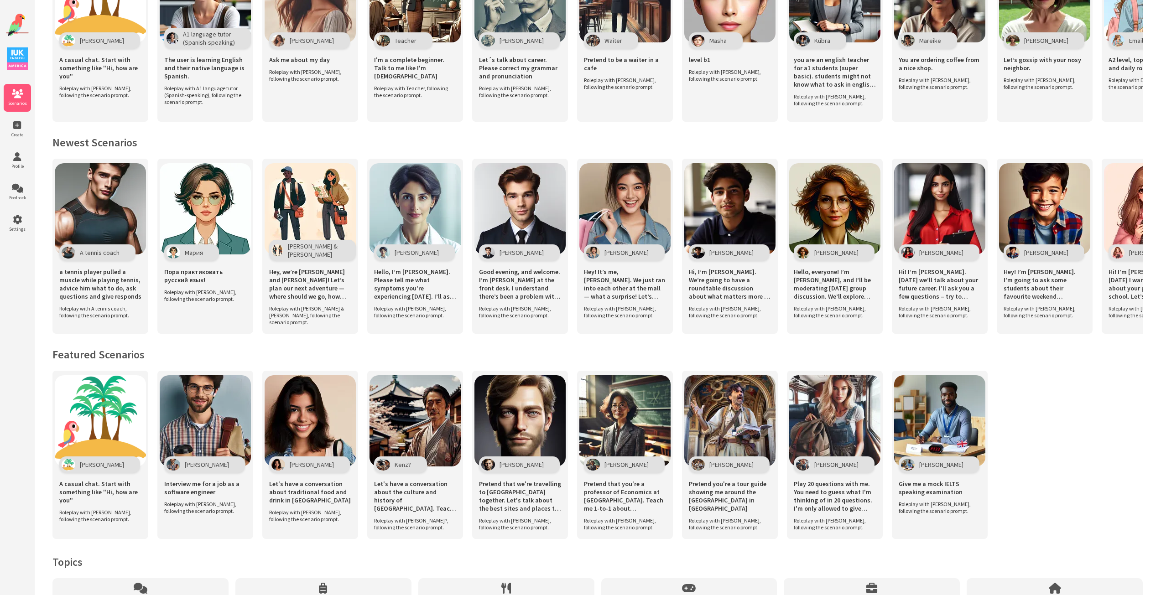
scroll to position [260, 0]
